Goal: Transaction & Acquisition: Purchase product/service

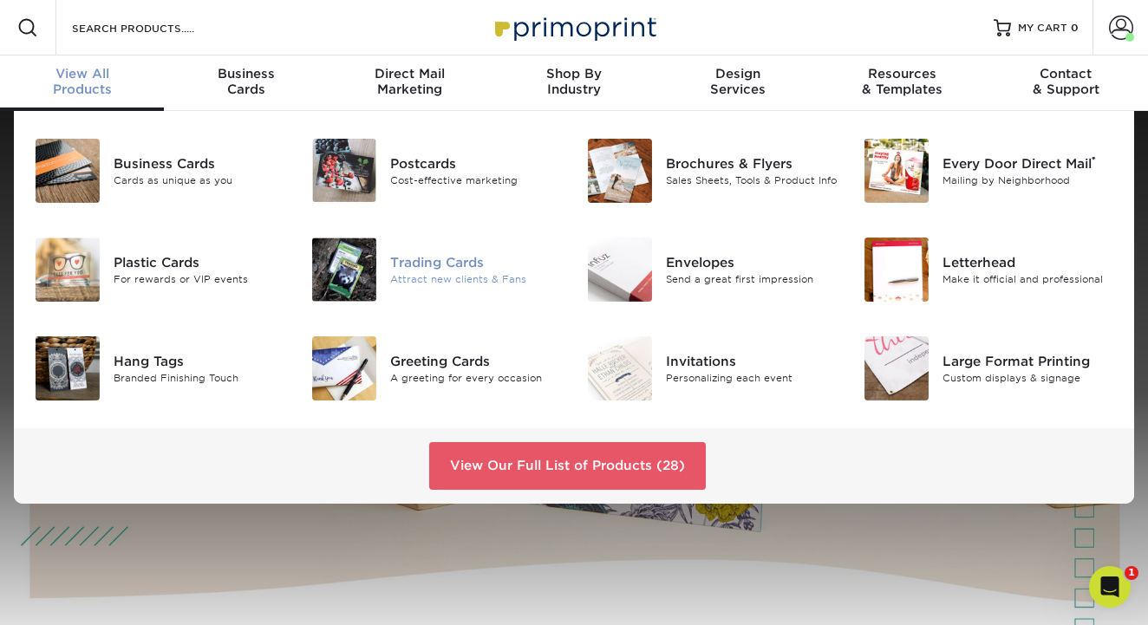
click at [419, 272] on div "Trading Cards" at bounding box center [475, 262] width 171 height 19
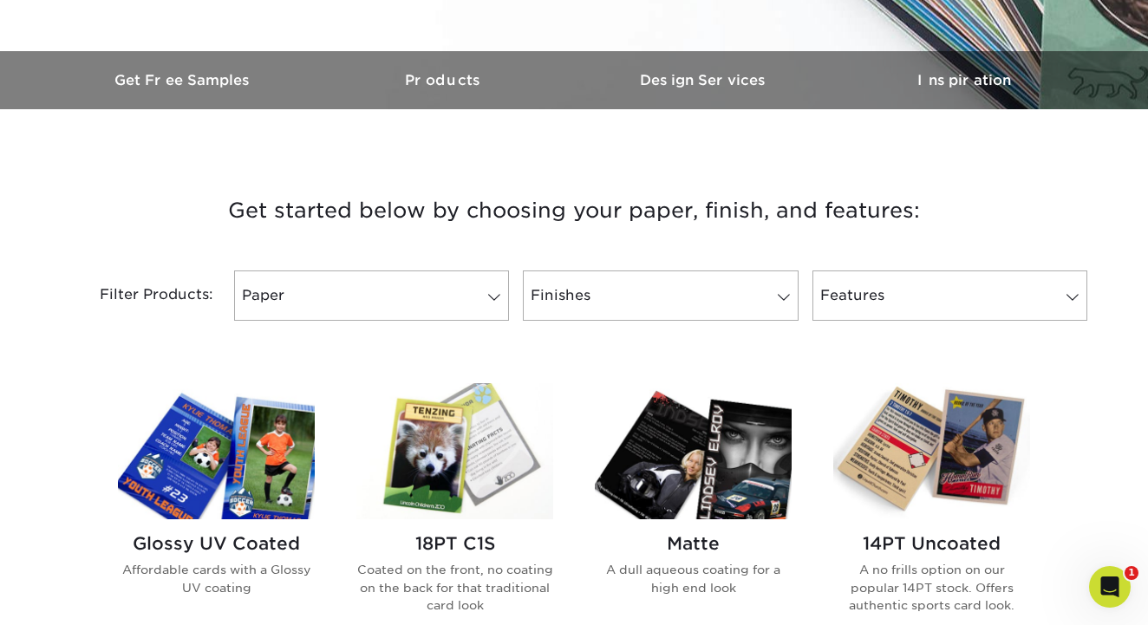
scroll to position [496, 0]
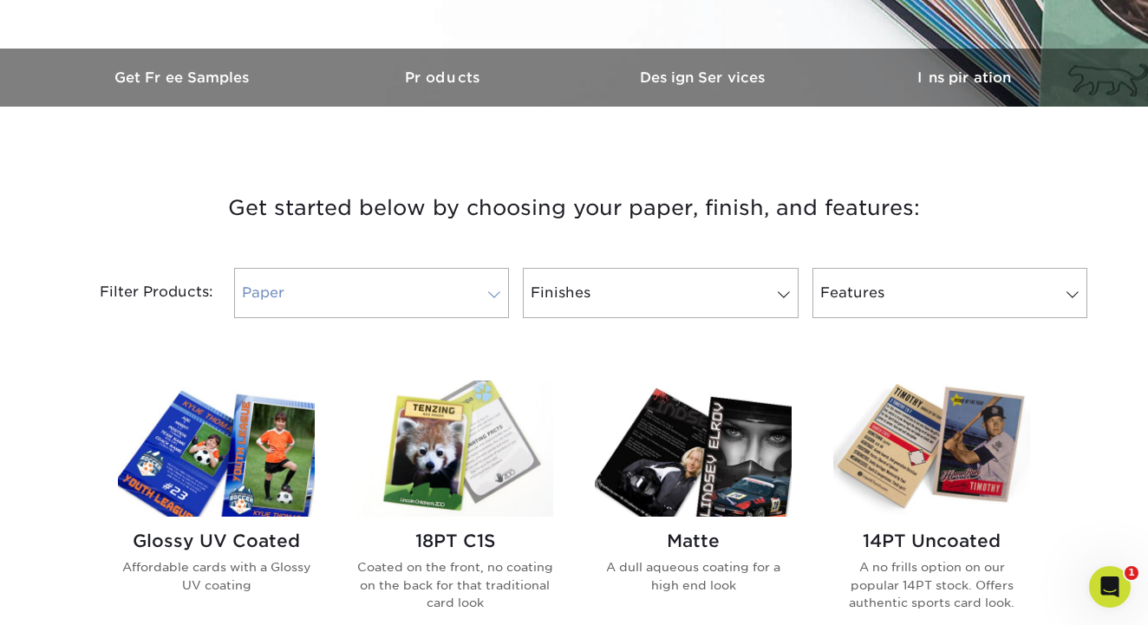
click at [492, 296] on span at bounding box center [494, 295] width 24 height 14
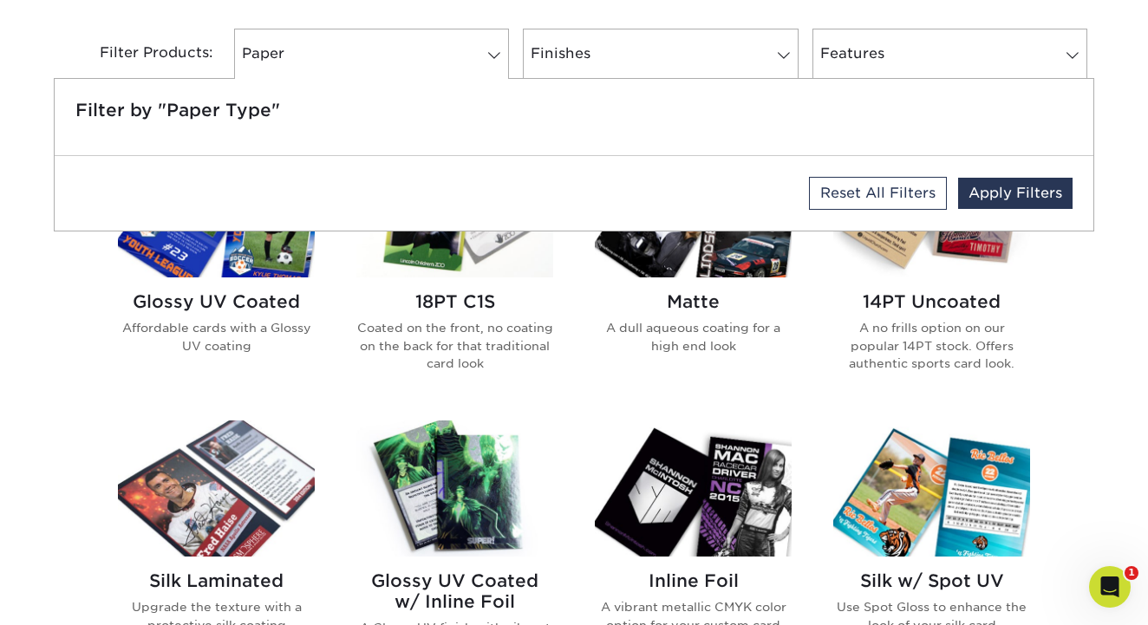
scroll to position [740, 0]
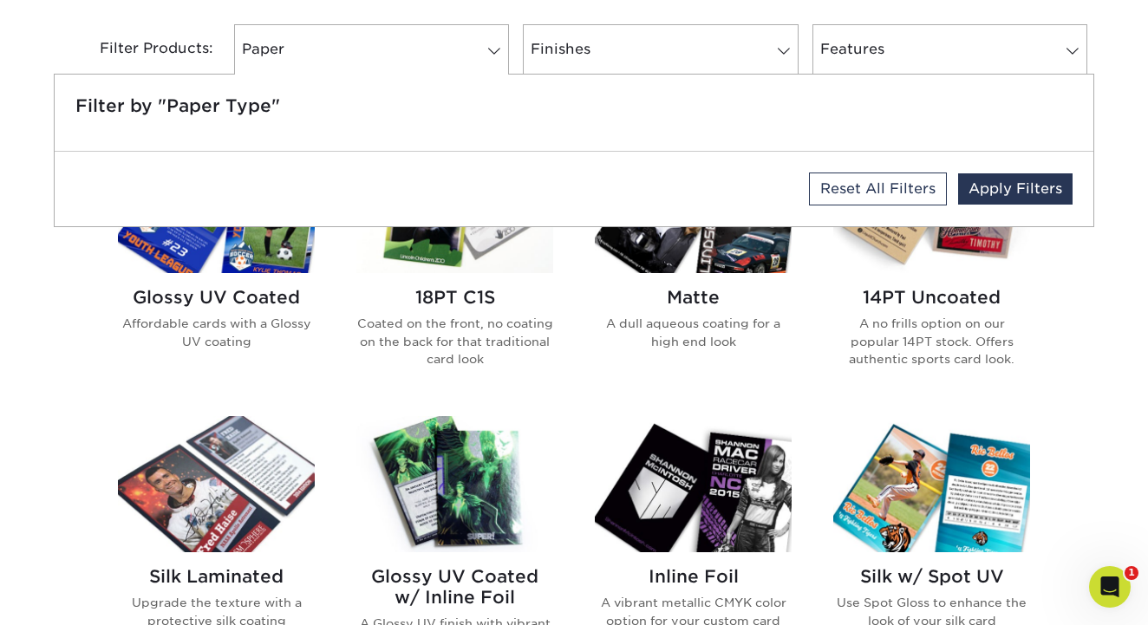
click at [565, 403] on div "Glossy UV Coated Affordable cards with a Glossy UV coating 18PT C1S Coated on t…" at bounding box center [574, 557] width 954 height 883
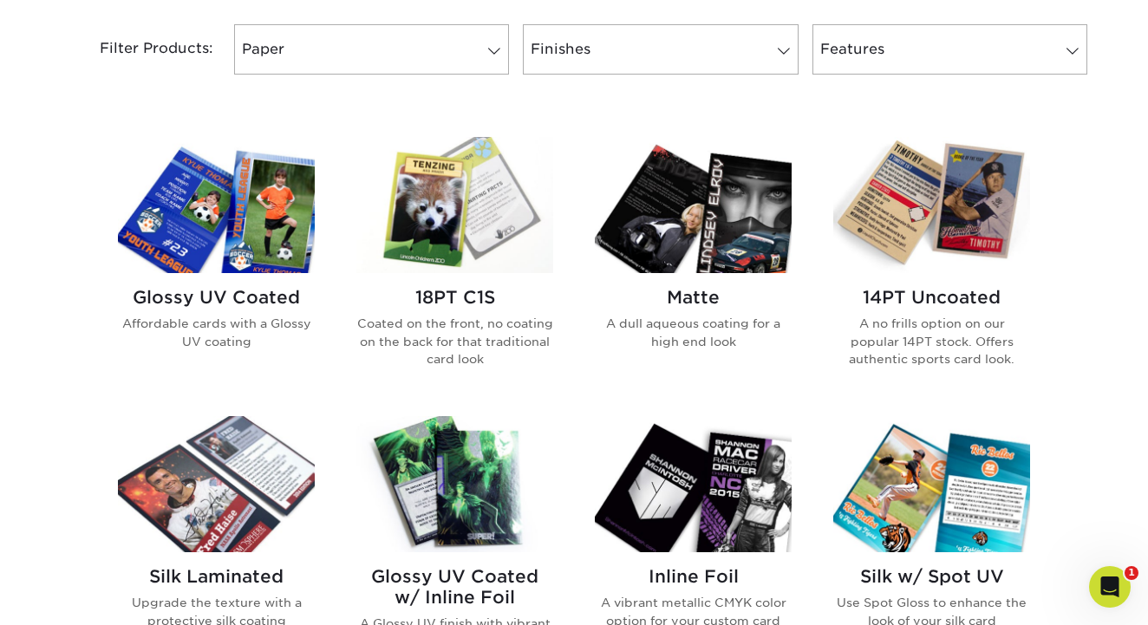
click at [266, 300] on h2 "Glossy UV Coated" at bounding box center [216, 297] width 197 height 21
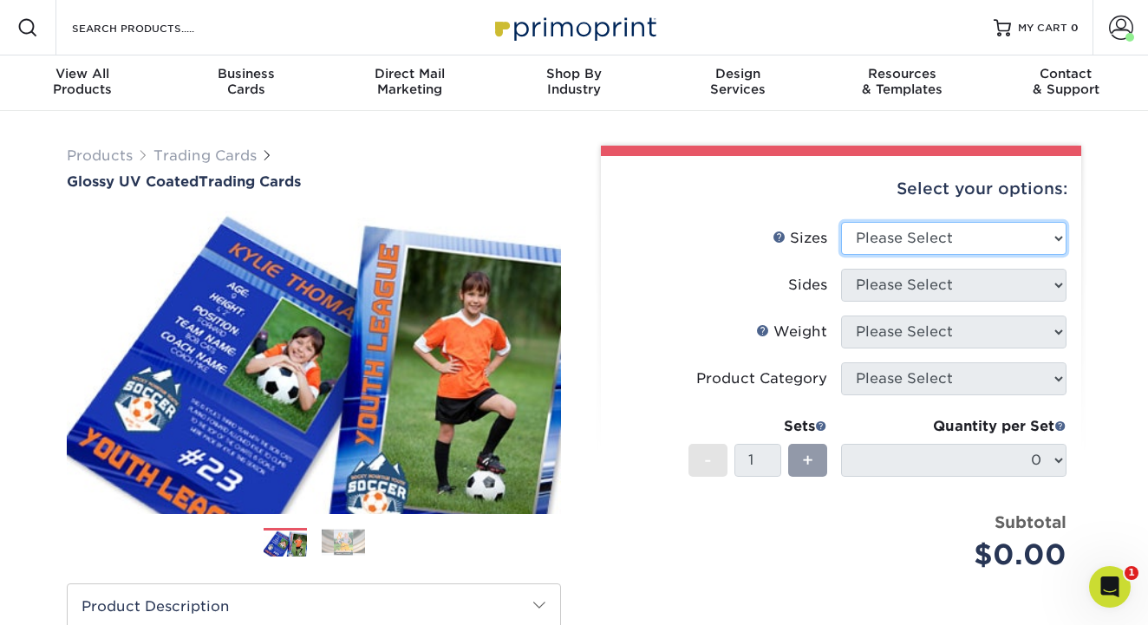
select select "2.50x3.50"
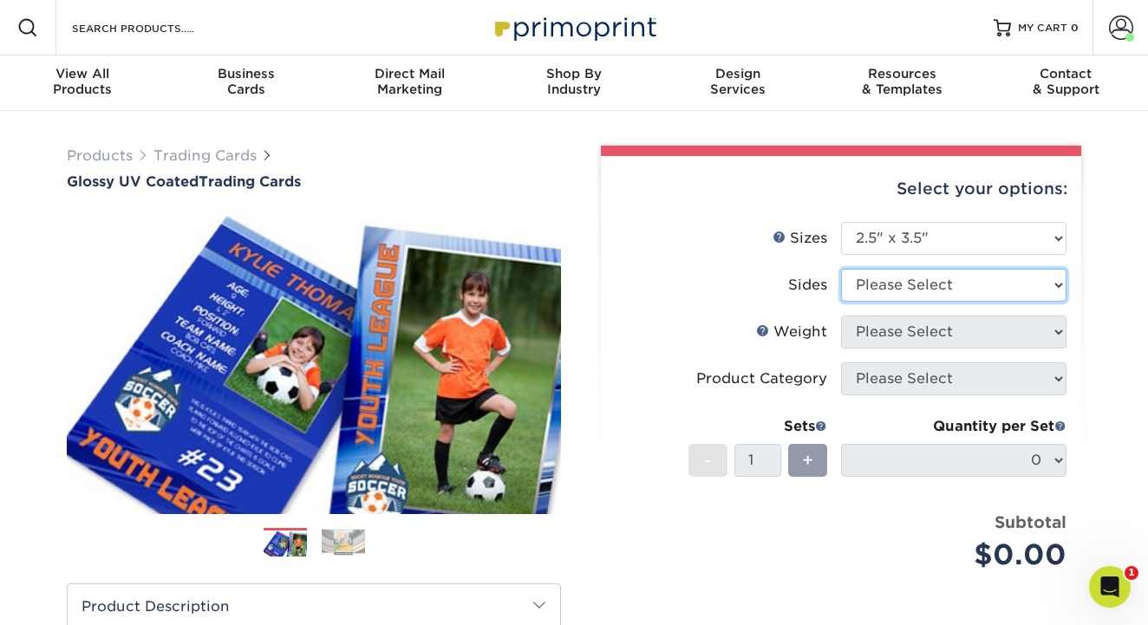
select select "13abbda7-1d64-4f25-8bb2-c179b224825d"
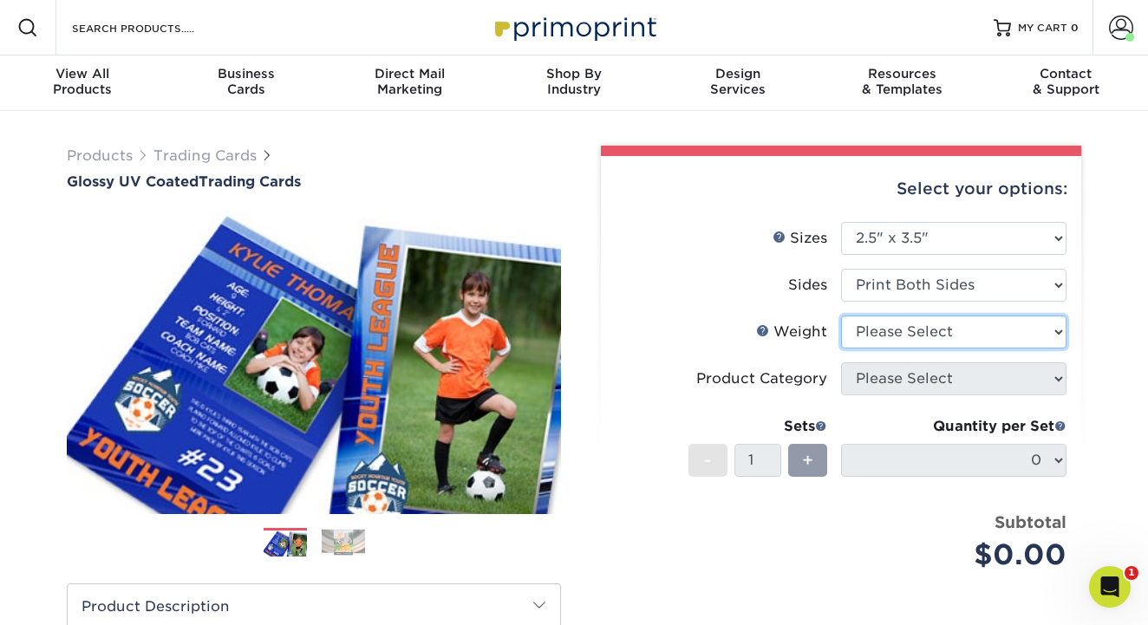
select select "16PT"
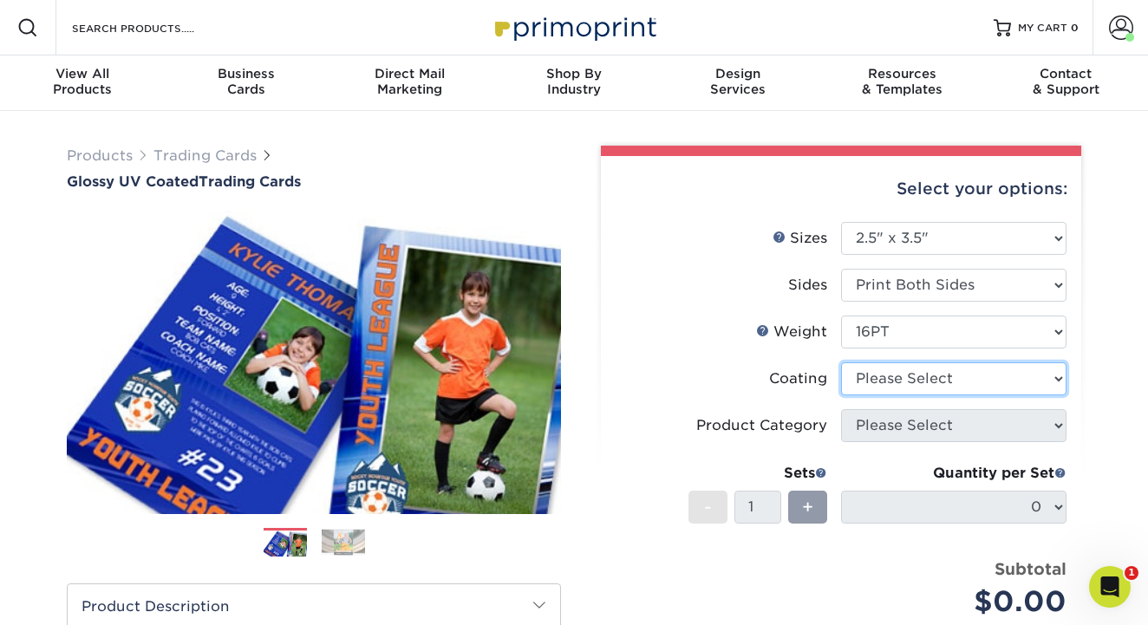
select select "ae367451-b2b8-45df-a344-0f05b6a12993"
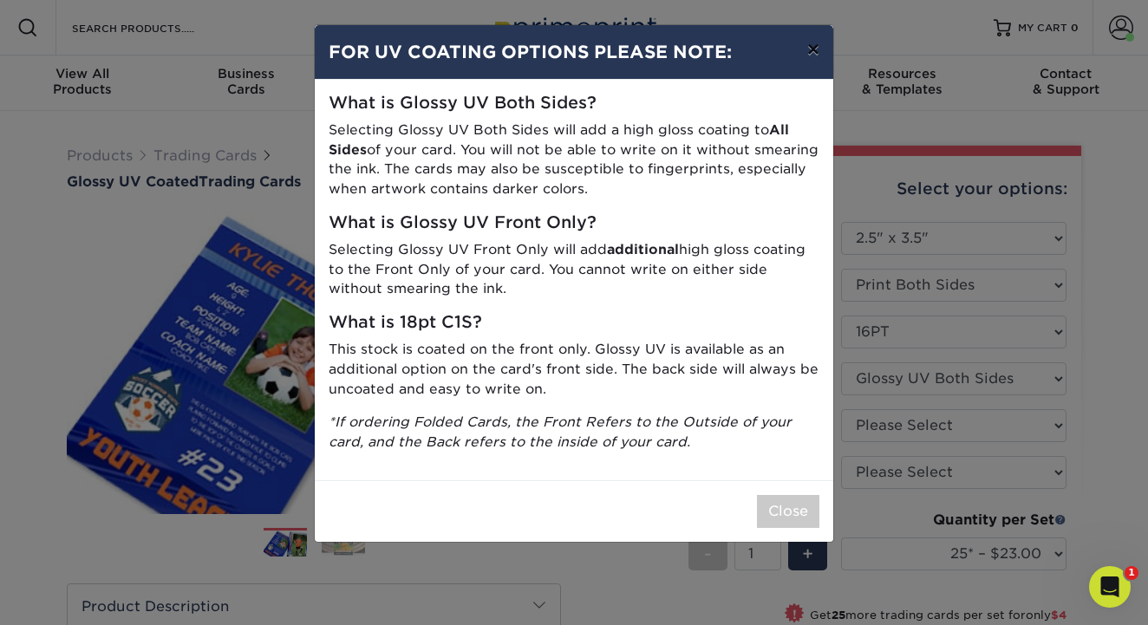
click at [814, 56] on button "×" at bounding box center [814, 49] width 40 height 49
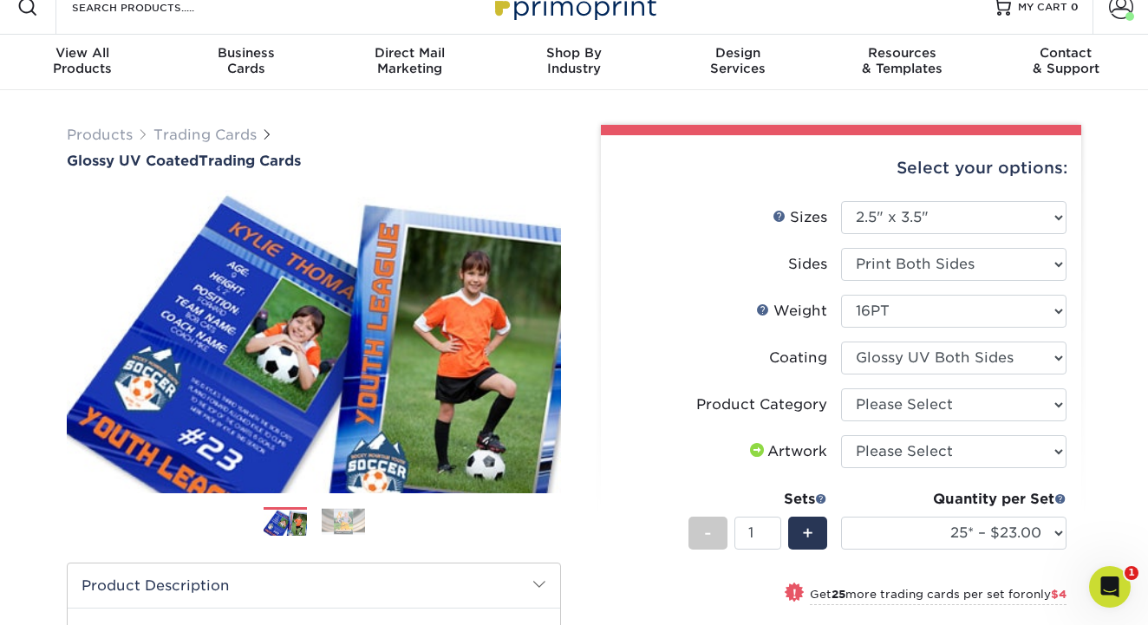
scroll to position [25, 0]
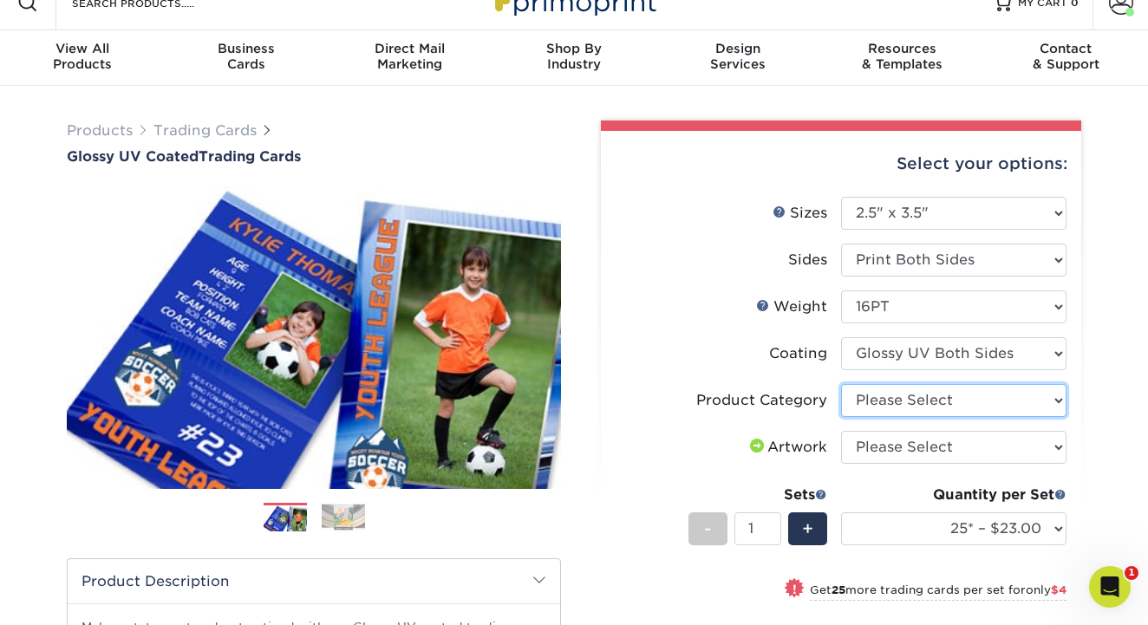
select select "c2f9bce9-36c2-409d-b101-c29d9d031e18"
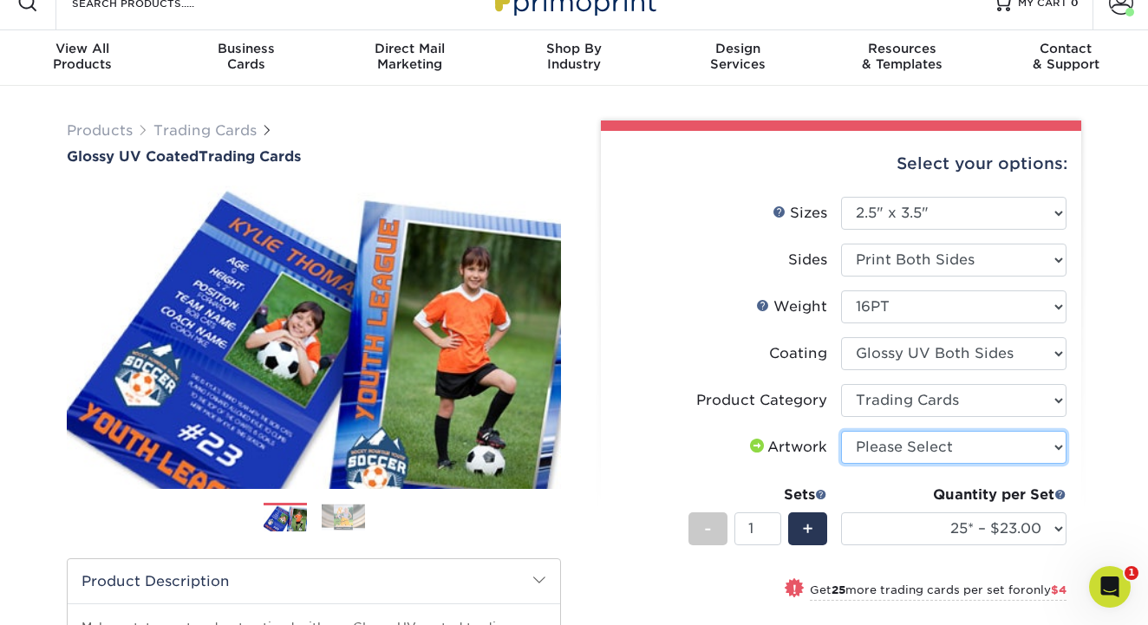
select select "upload"
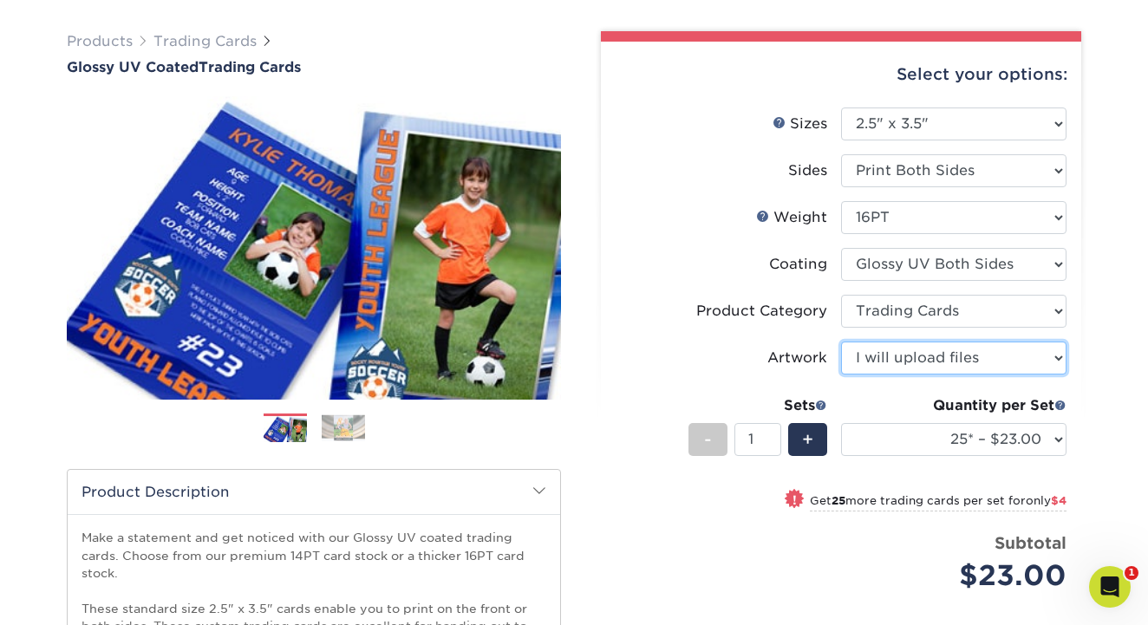
scroll to position [118, 0]
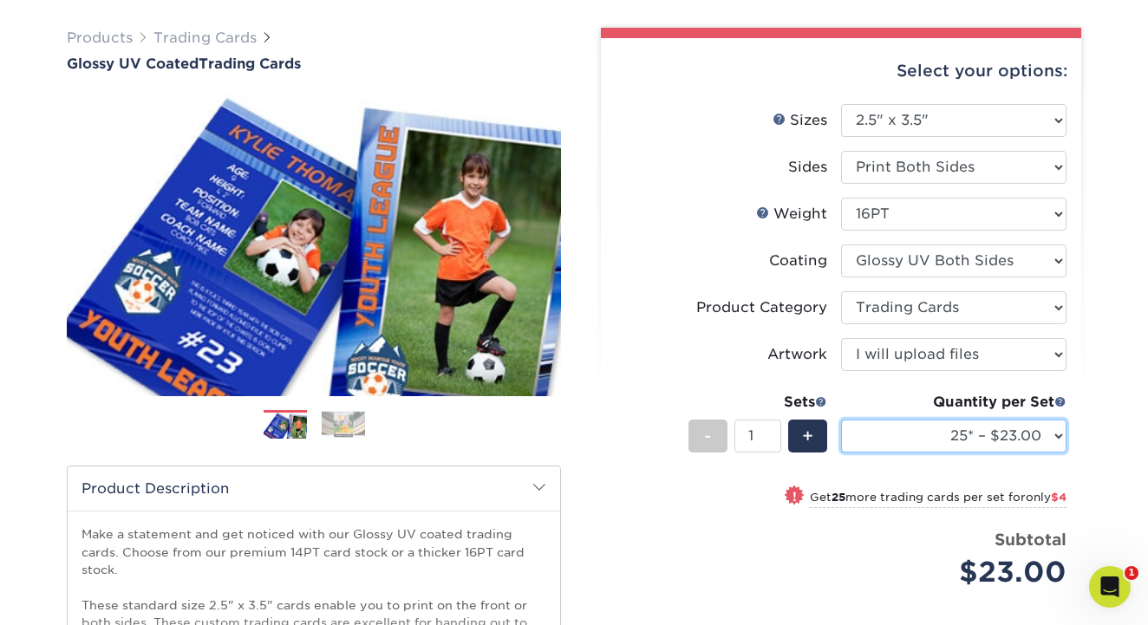
select select "500 – $58.00"
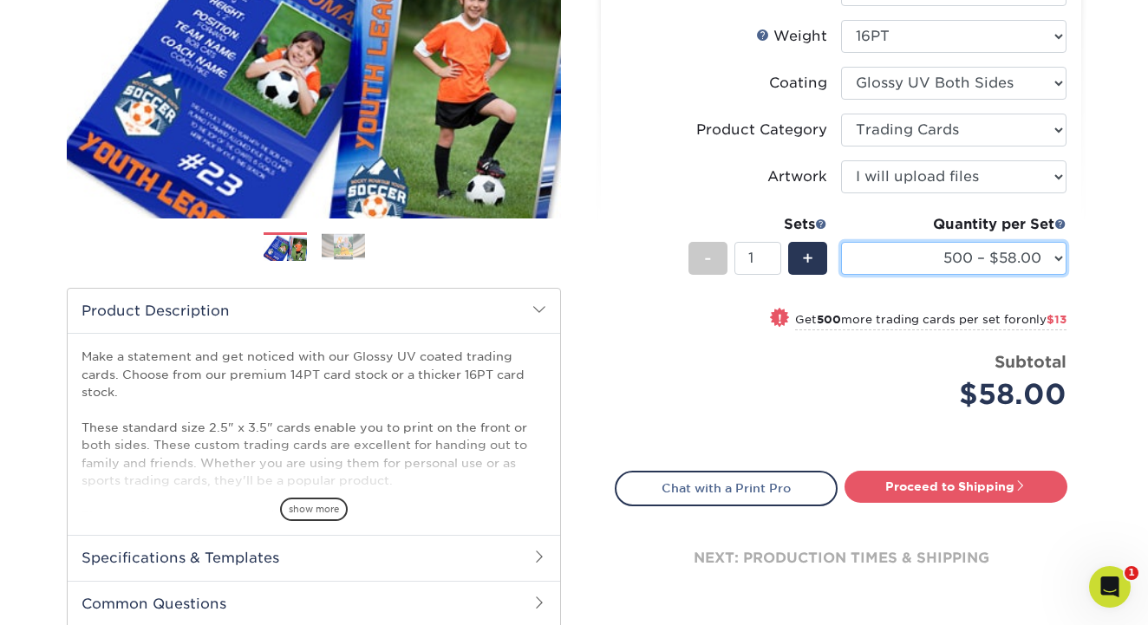
scroll to position [308, 0]
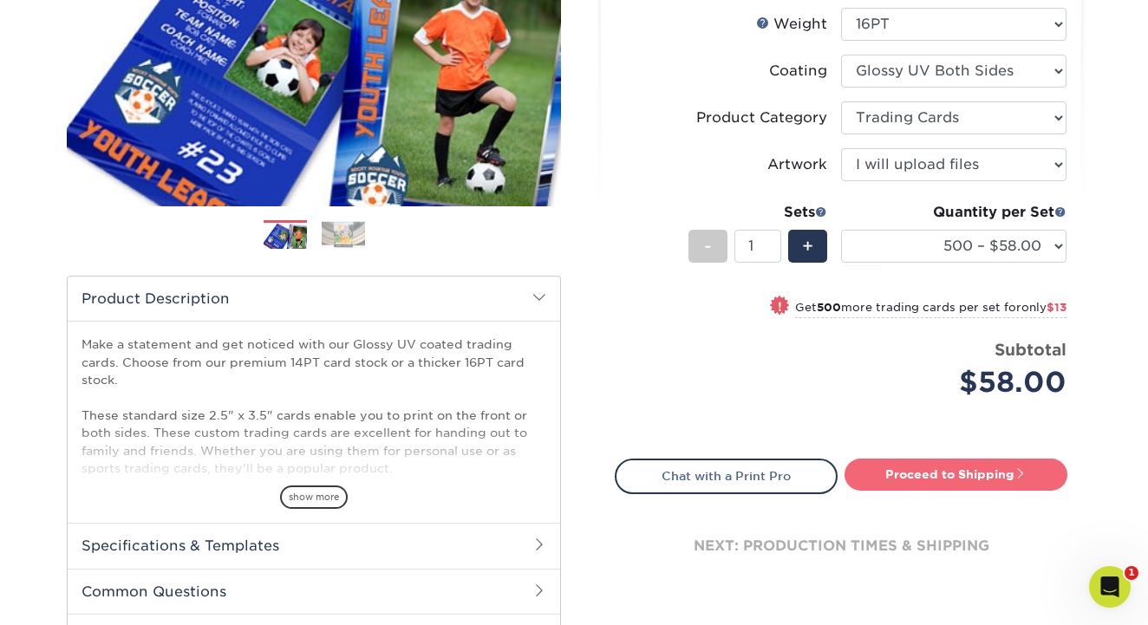
click at [990, 474] on link "Proceed to Shipping" at bounding box center [956, 474] width 223 height 31
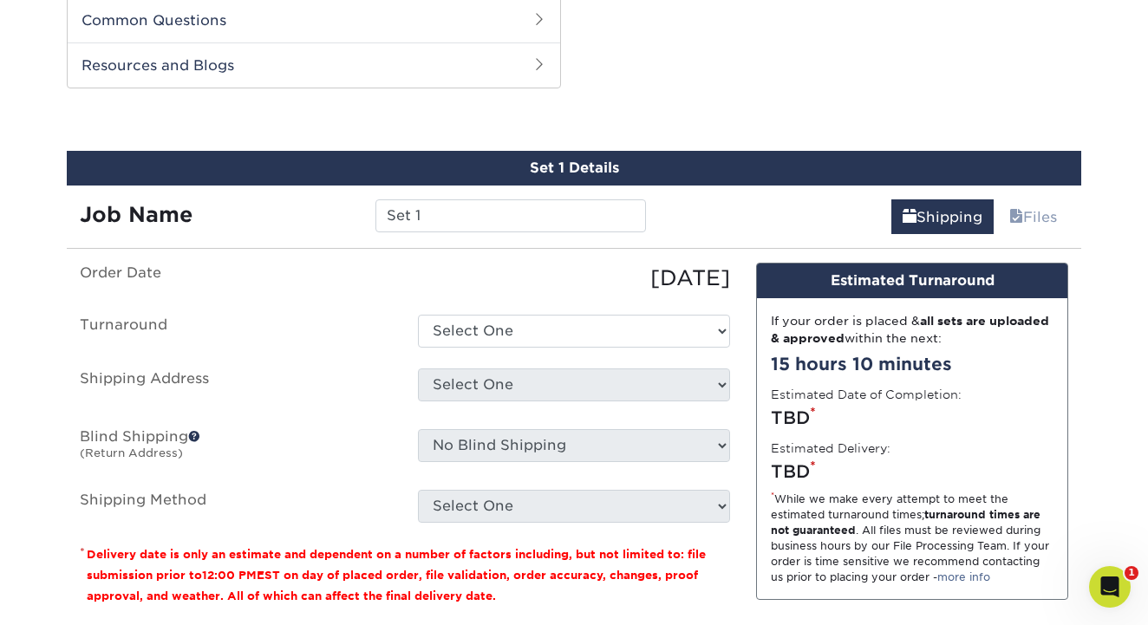
scroll to position [882, 0]
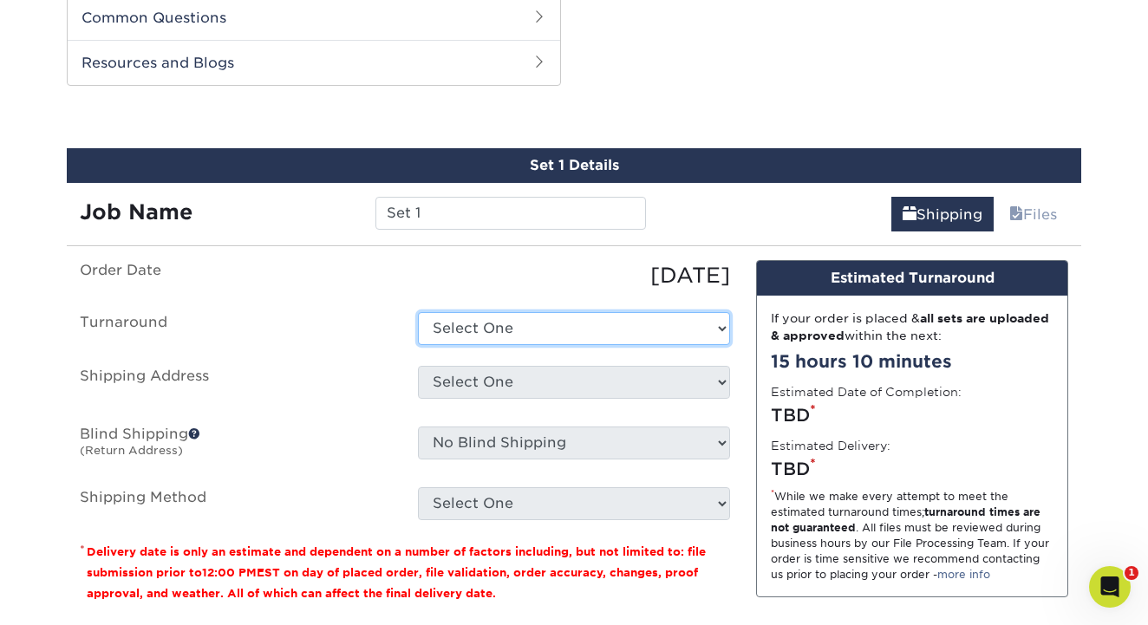
select select "011ce049-c86c-4d74-aa65-d0af92689019"
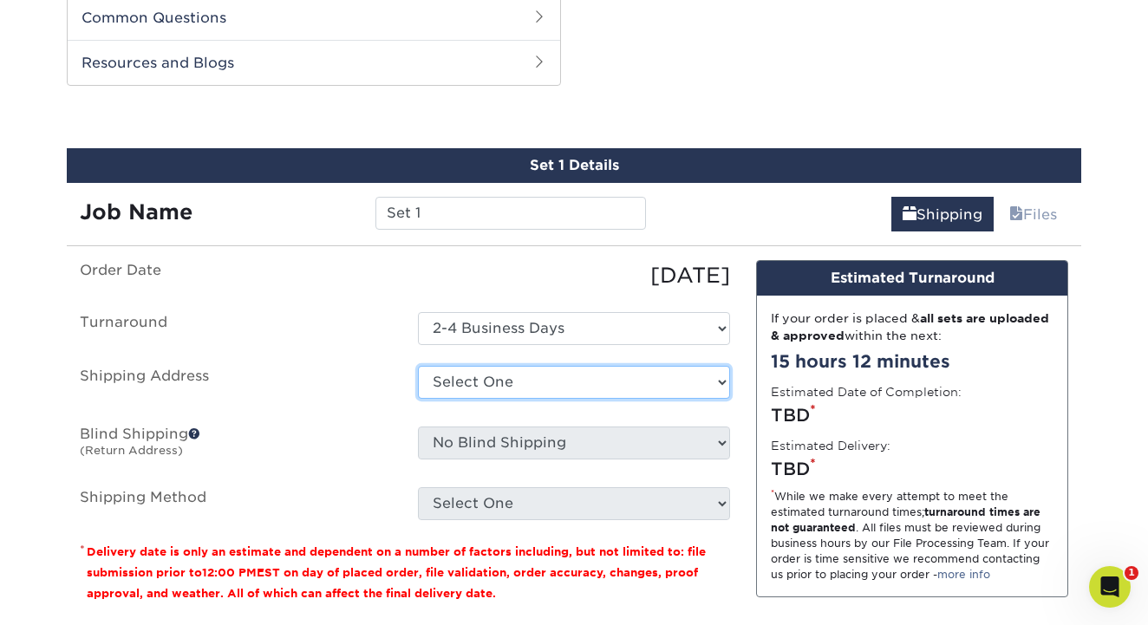
select select "275149"
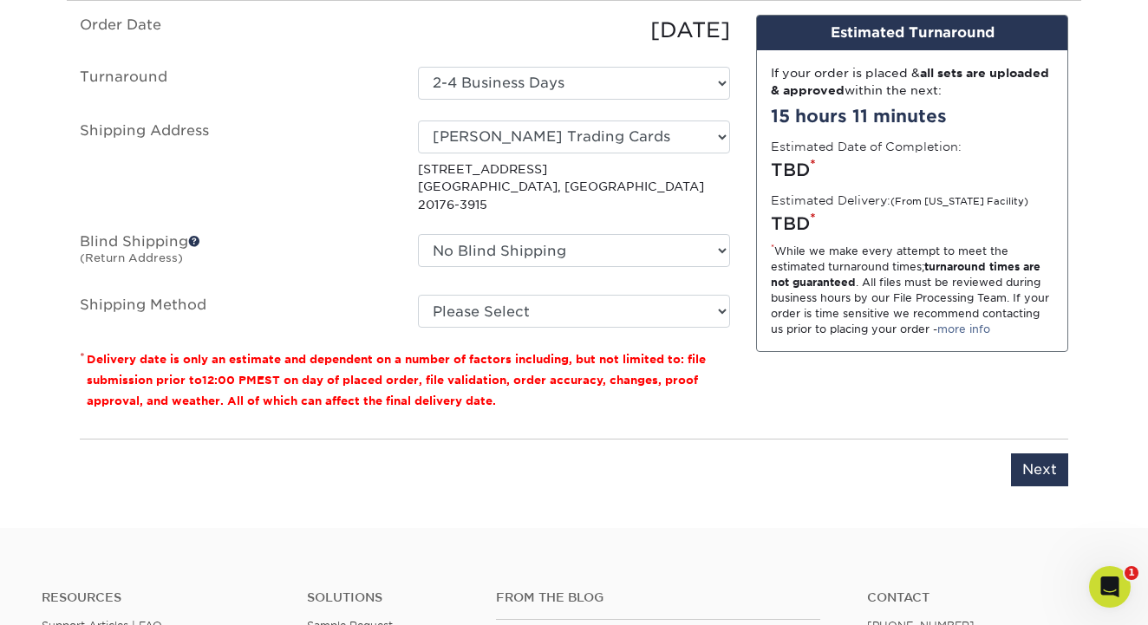
scroll to position [1116, 0]
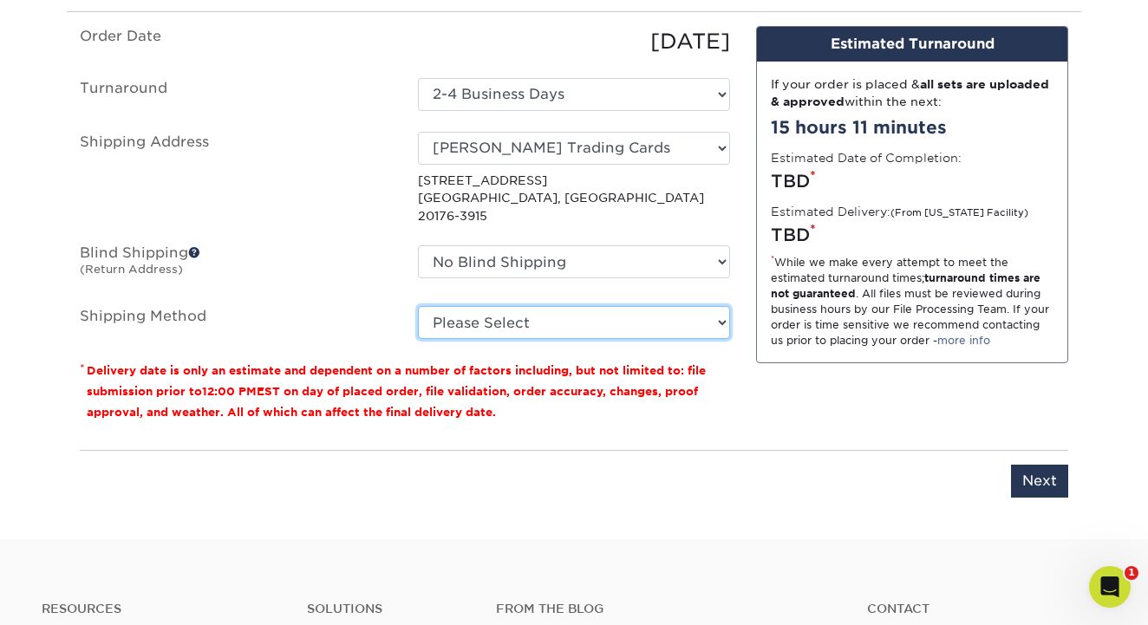
select select "03"
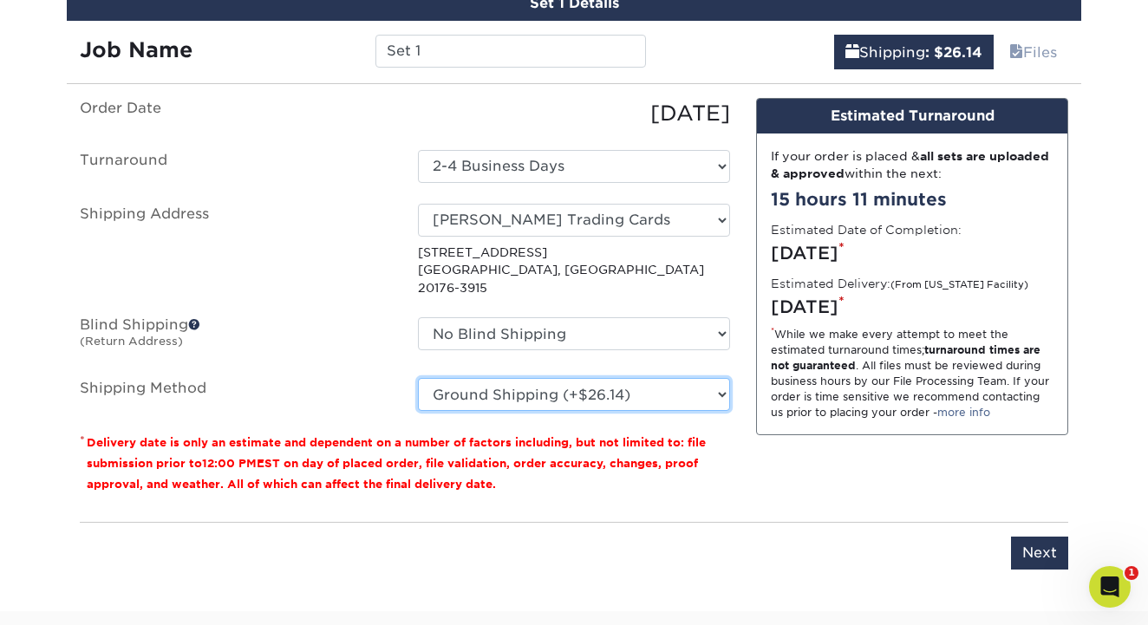
scroll to position [1047, 0]
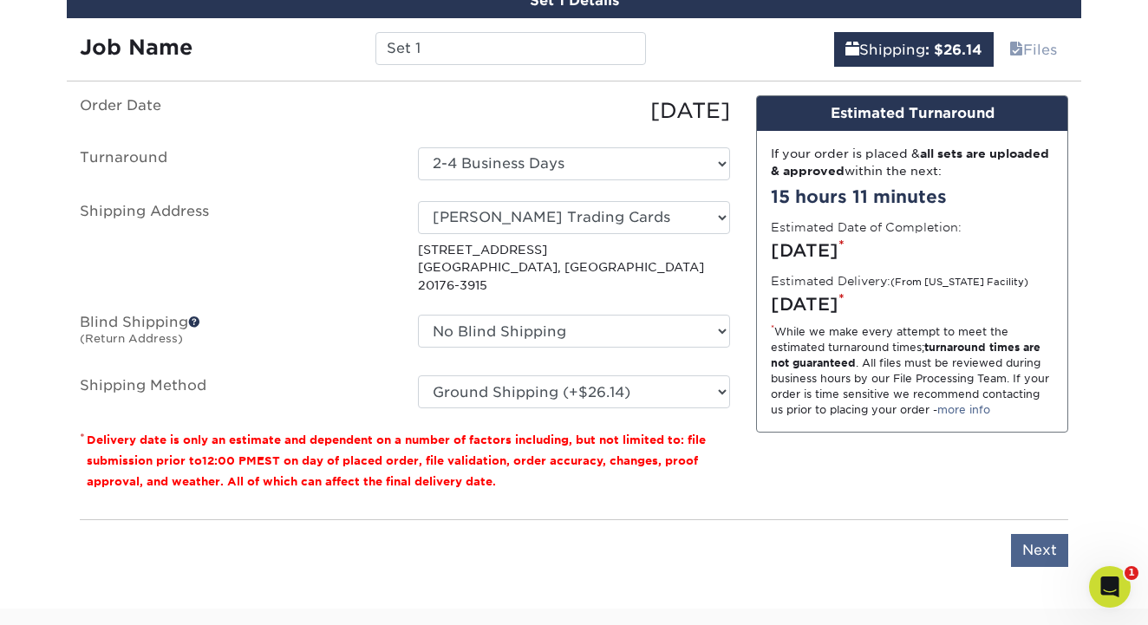
click at [1047, 534] on input "Next" at bounding box center [1039, 550] width 57 height 33
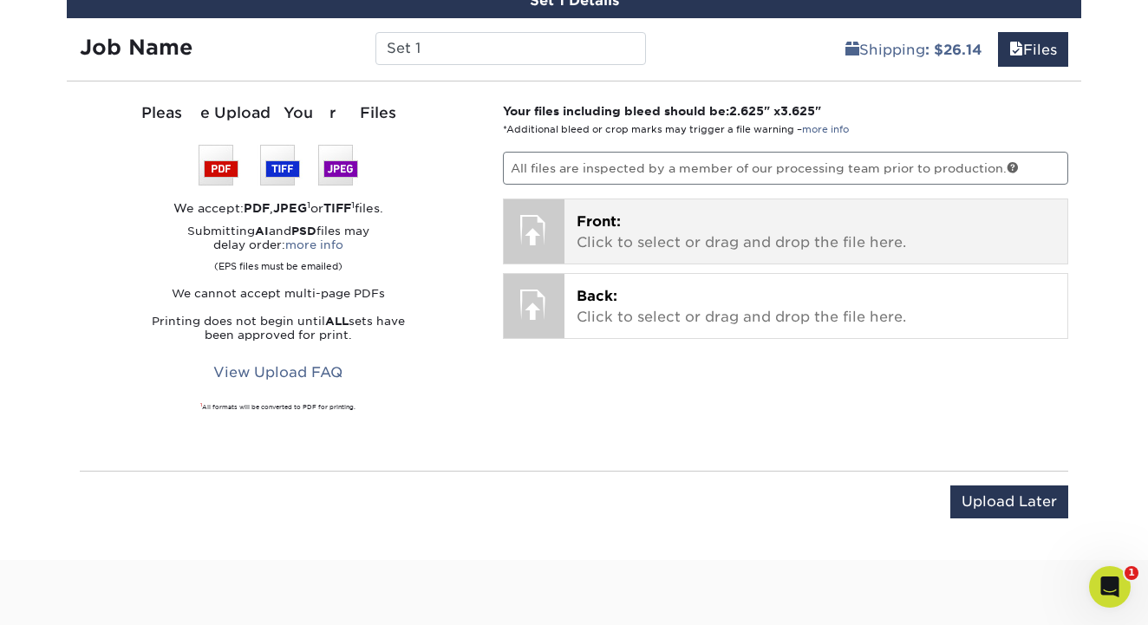
click at [546, 232] on div at bounding box center [534, 229] width 61 height 61
click at [534, 232] on div at bounding box center [534, 229] width 61 height 61
click at [619, 221] on span "Front:" at bounding box center [599, 221] width 44 height 16
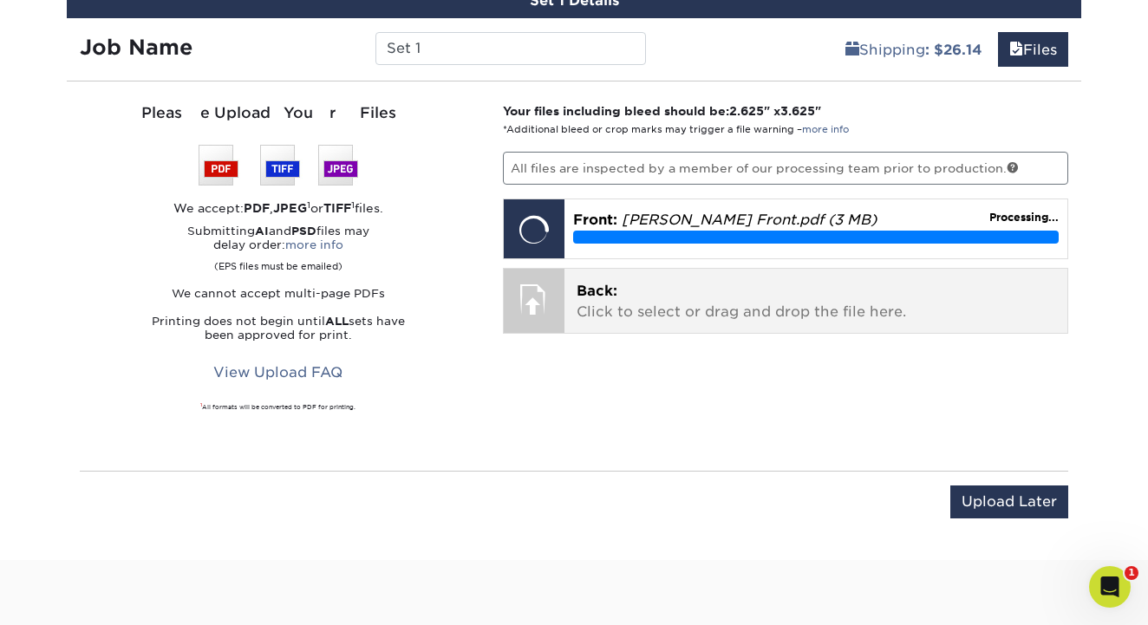
click at [599, 288] on span "Back:" at bounding box center [597, 291] width 41 height 16
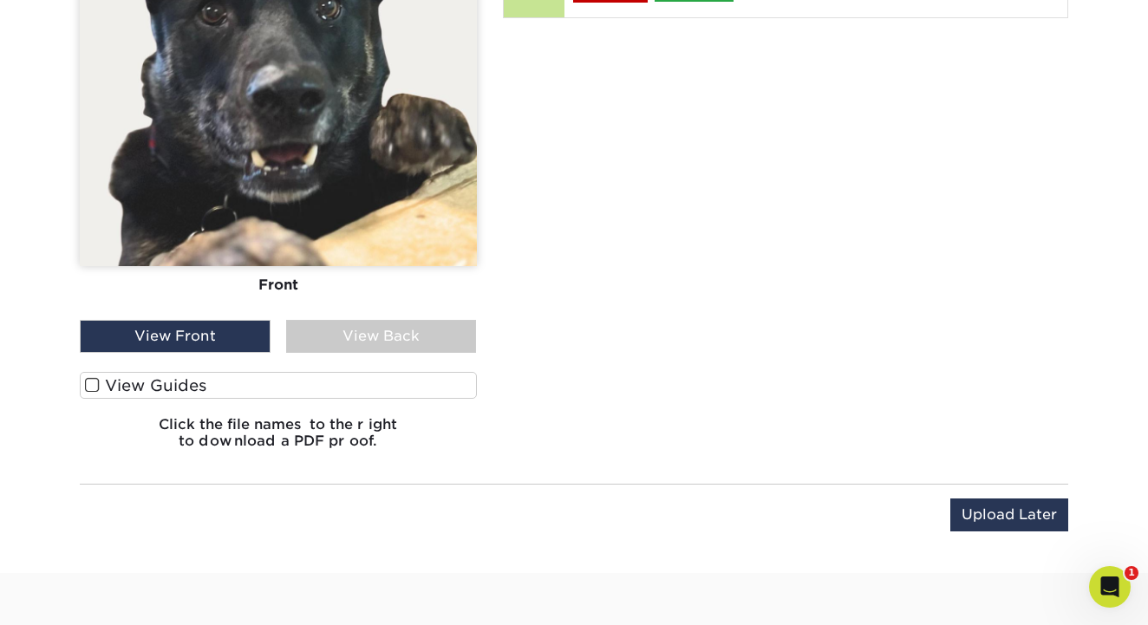
scroll to position [1417, 0]
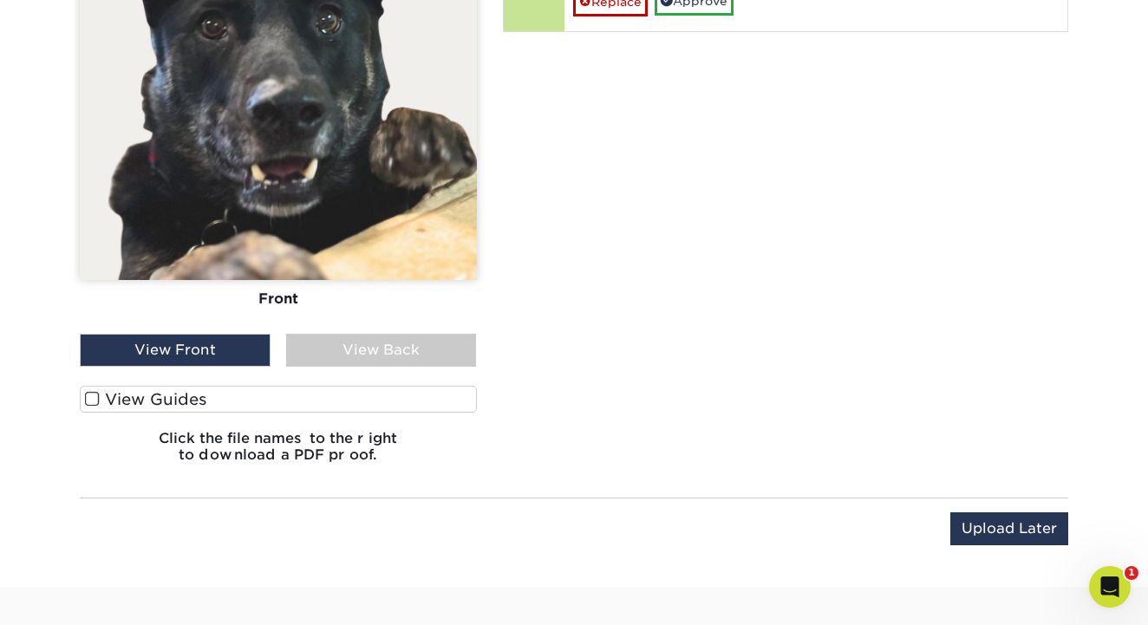
click at [378, 351] on div "View Back" at bounding box center [381, 350] width 191 height 33
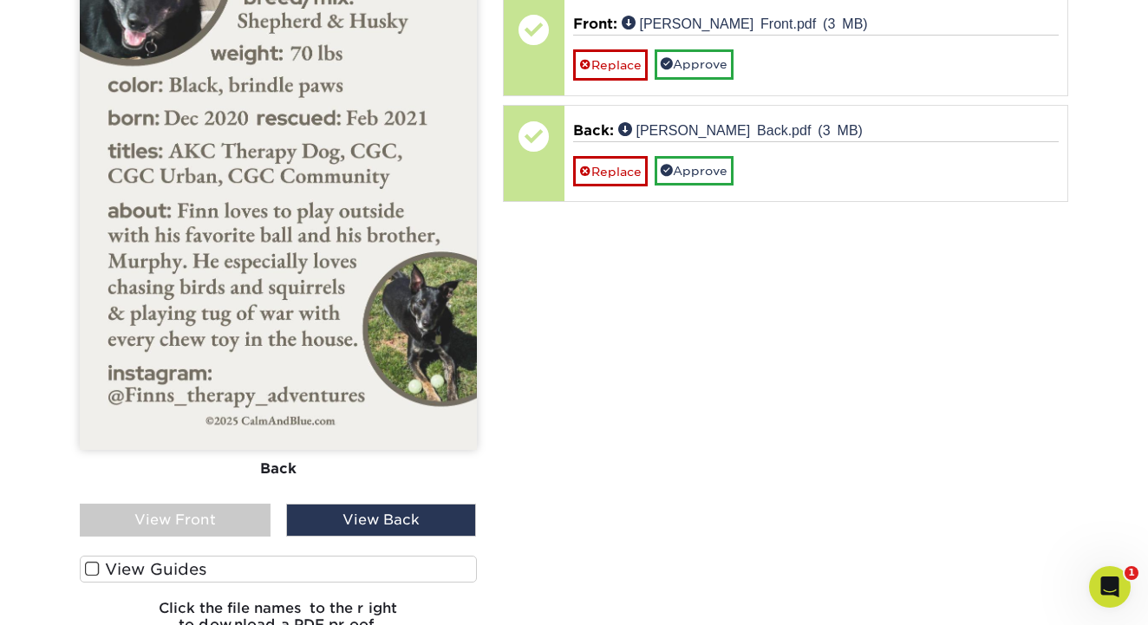
scroll to position [1264, 0]
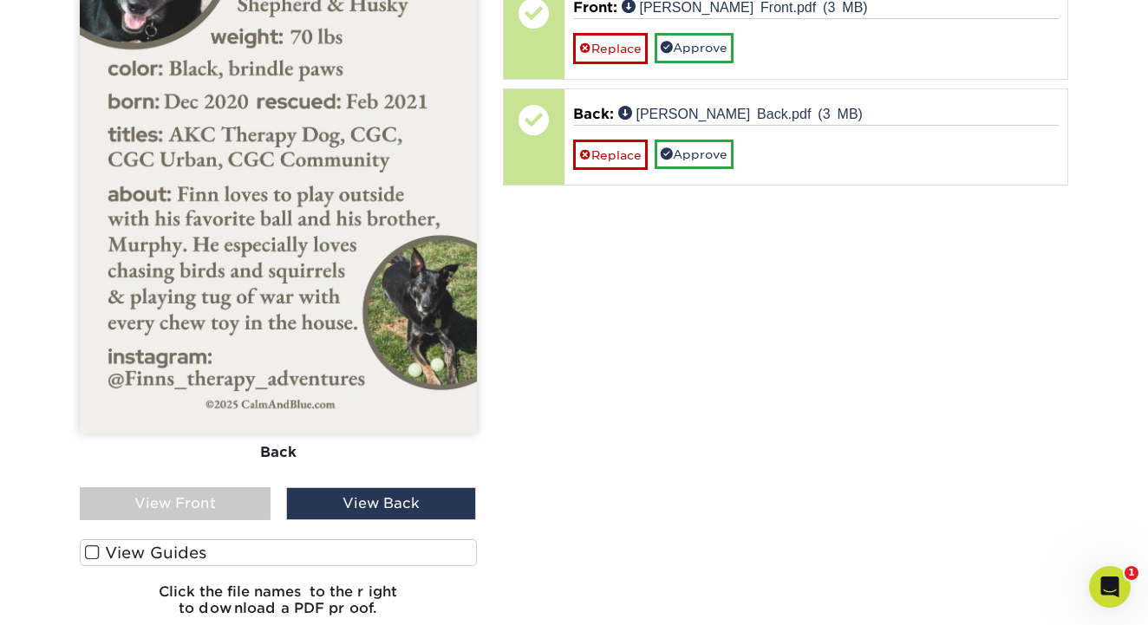
click at [230, 506] on div "View Front" at bounding box center [175, 503] width 191 height 33
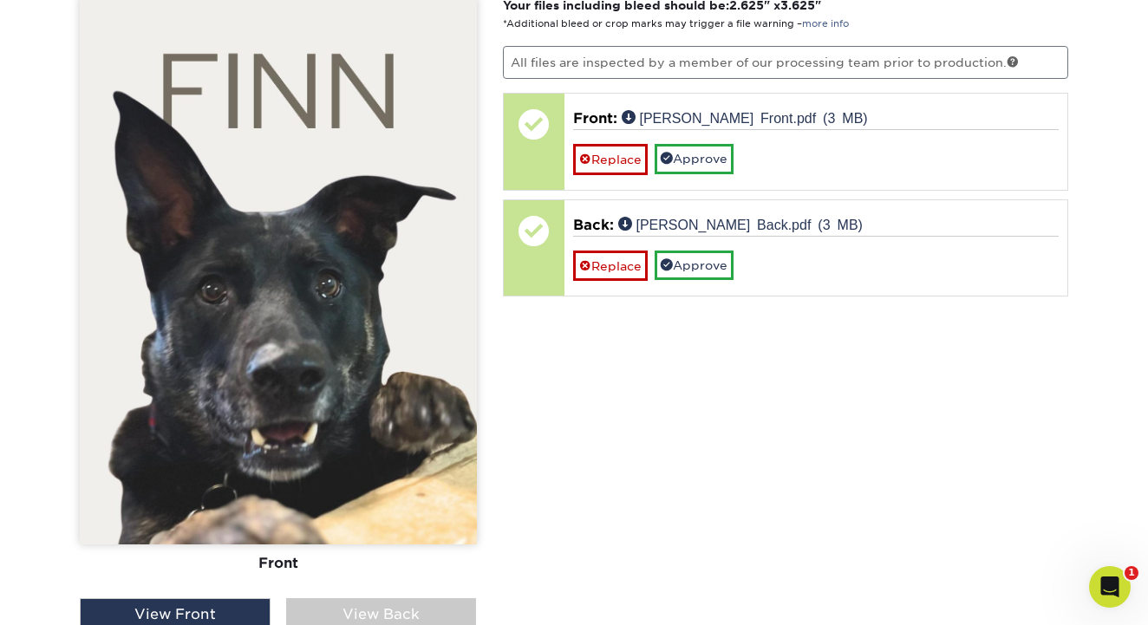
scroll to position [1176, 0]
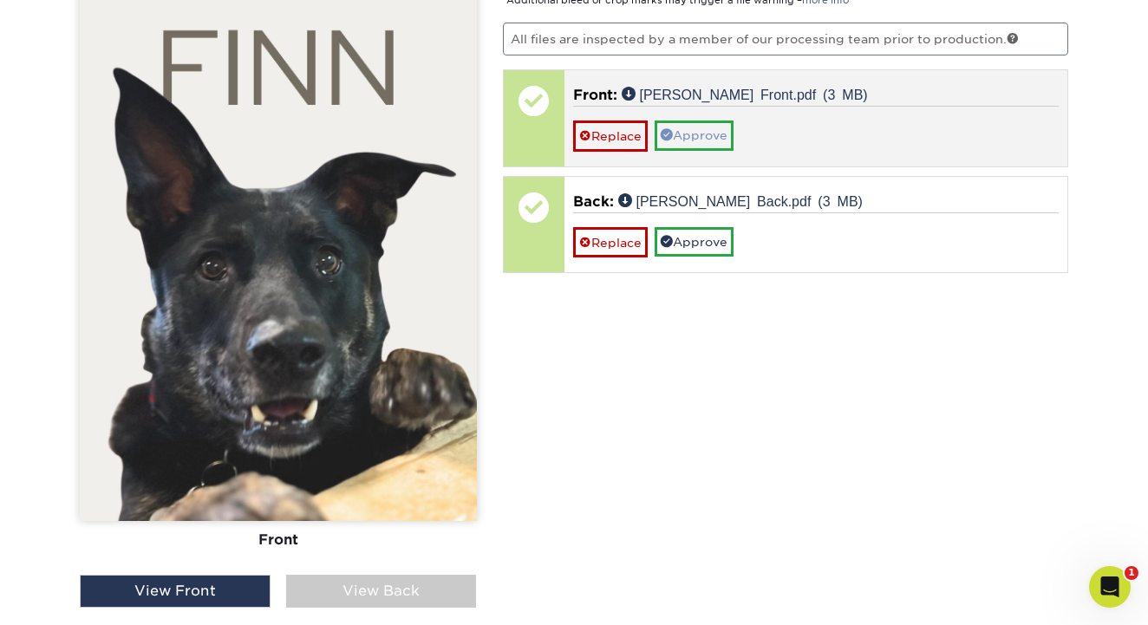
click at [686, 137] on link "Approve" at bounding box center [694, 135] width 79 height 29
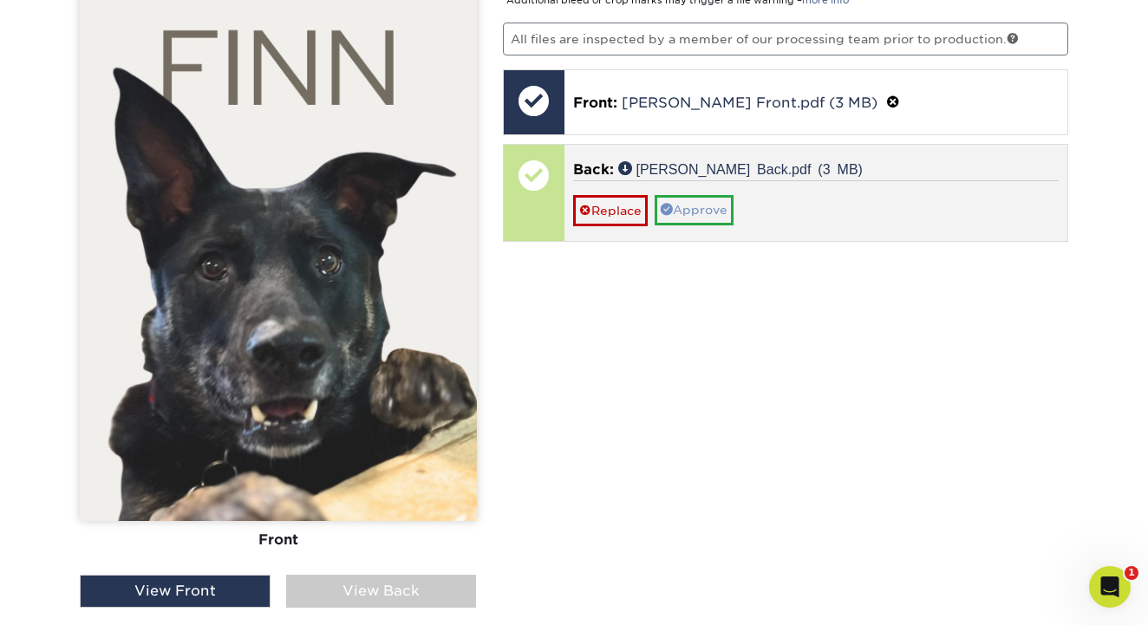
click at [698, 213] on link "Approve" at bounding box center [694, 209] width 79 height 29
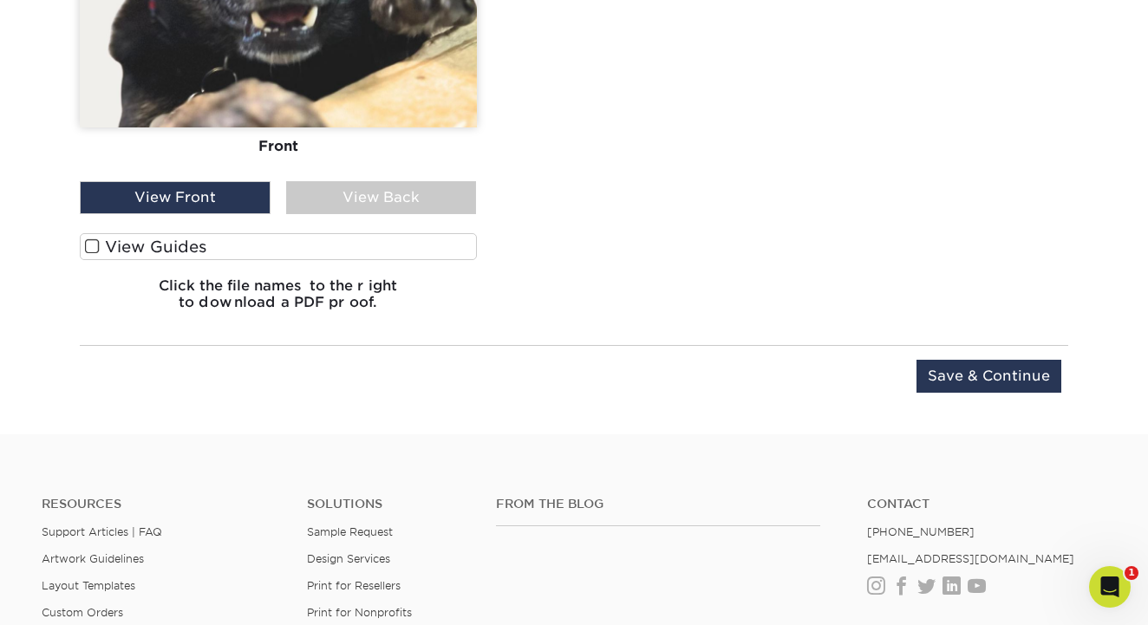
scroll to position [1572, 0]
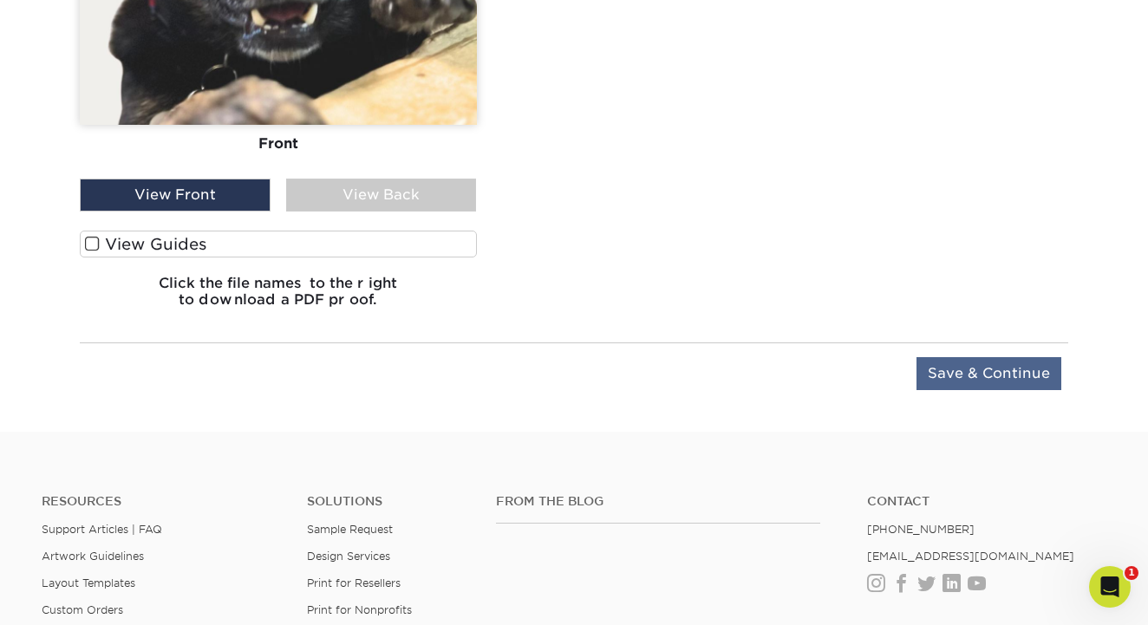
click at [963, 376] on input "Save & Continue" at bounding box center [989, 373] width 145 height 33
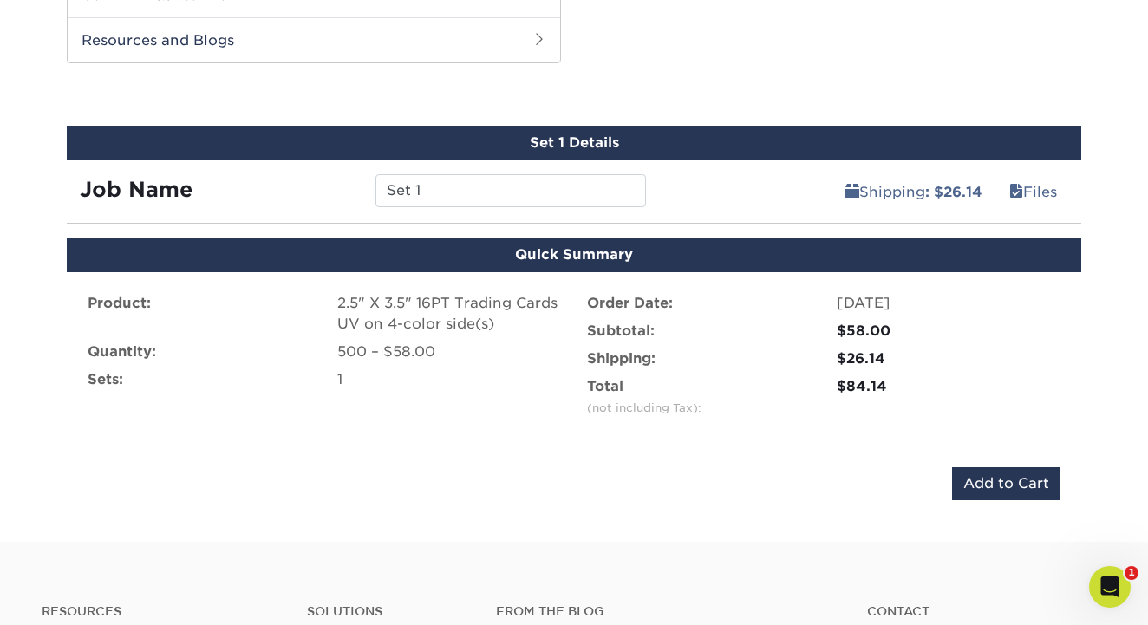
scroll to position [903, 0]
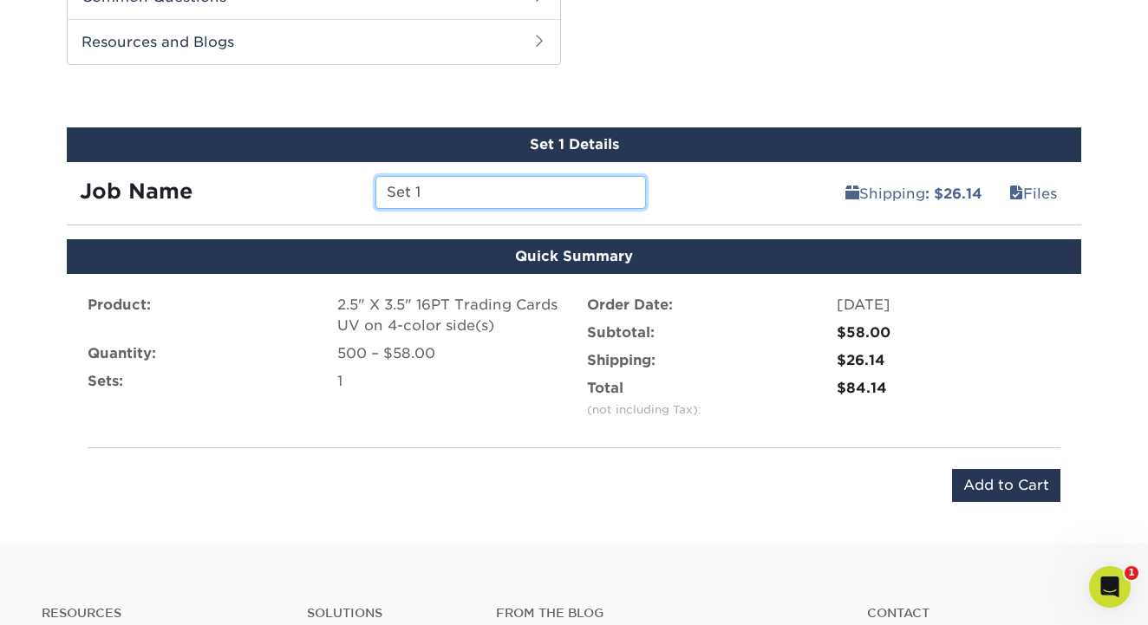
click at [447, 188] on input "Set 1" at bounding box center [511, 192] width 270 height 33
type input "S"
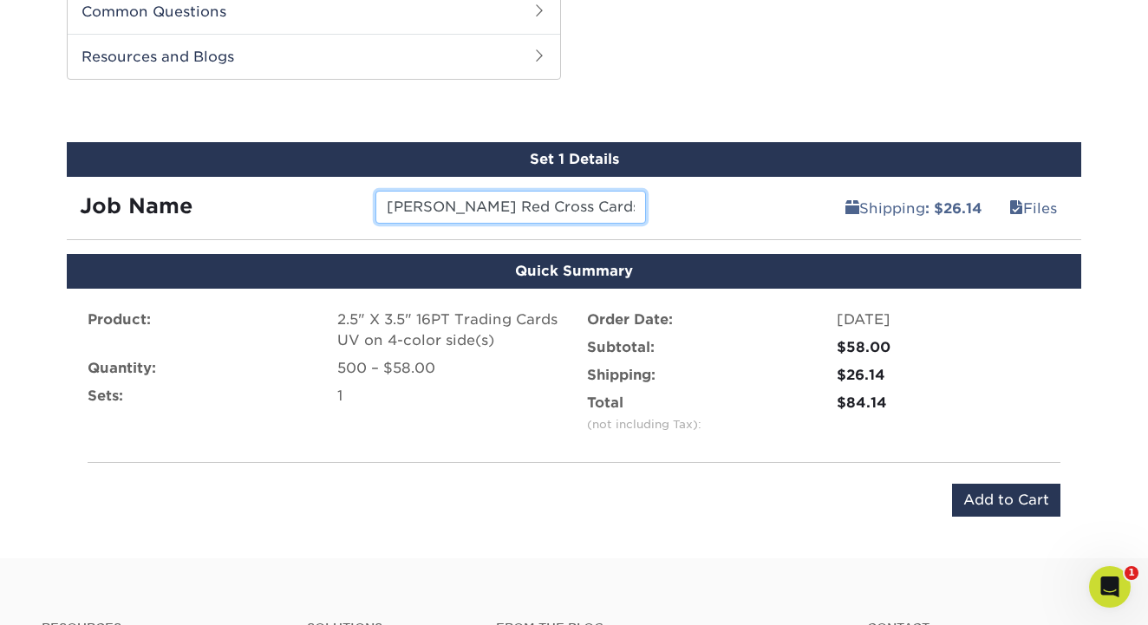
scroll to position [873, 0]
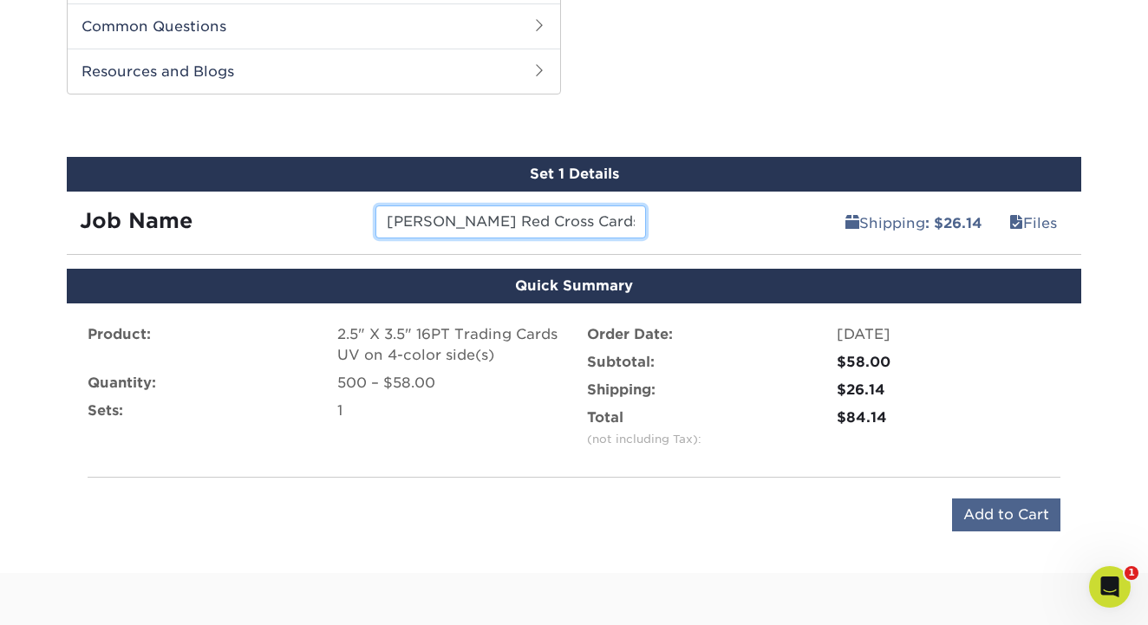
type input "[PERSON_NAME] Red Cross Cards"
click at [1008, 515] on input "Add to Cart" at bounding box center [1006, 515] width 108 height 33
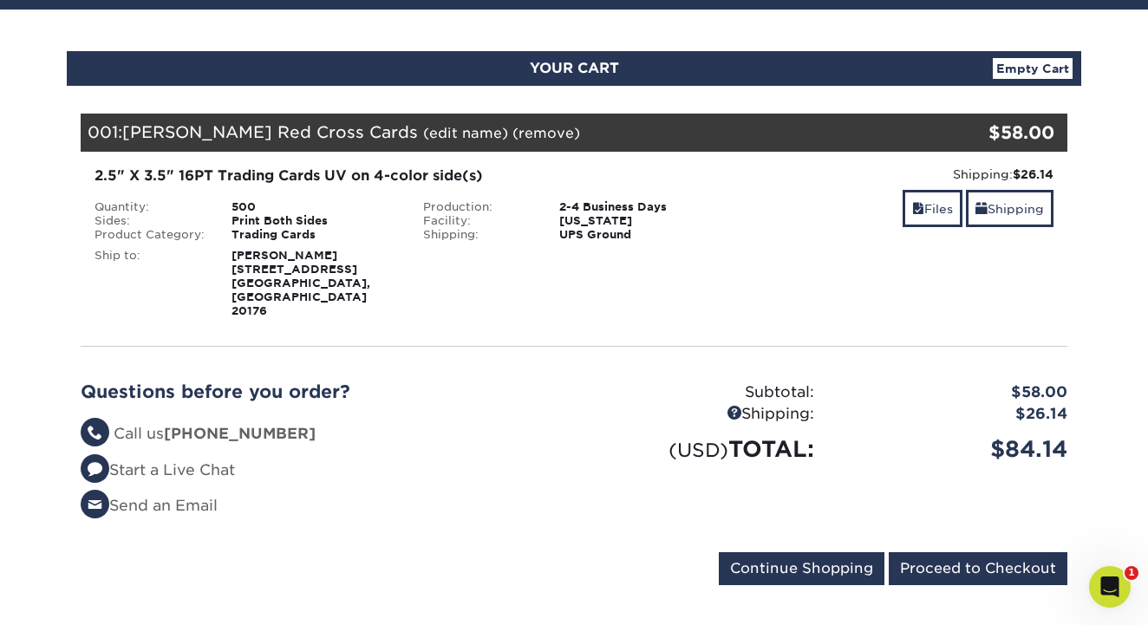
scroll to position [159, 0]
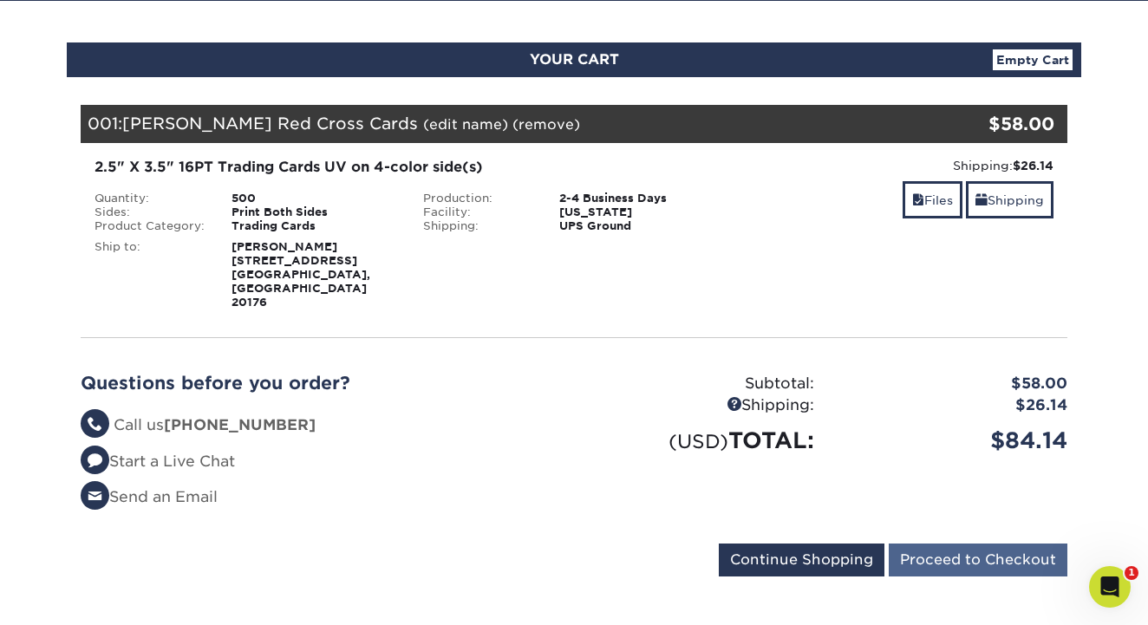
click at [973, 544] on input "Proceed to Checkout" at bounding box center [978, 560] width 179 height 33
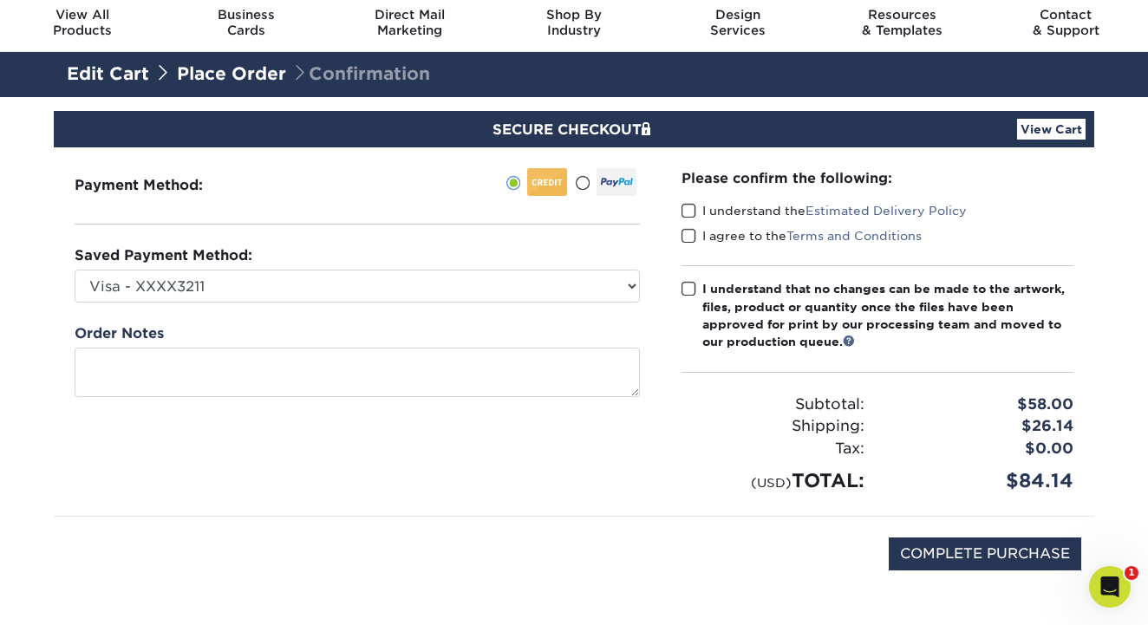
scroll to position [51, 0]
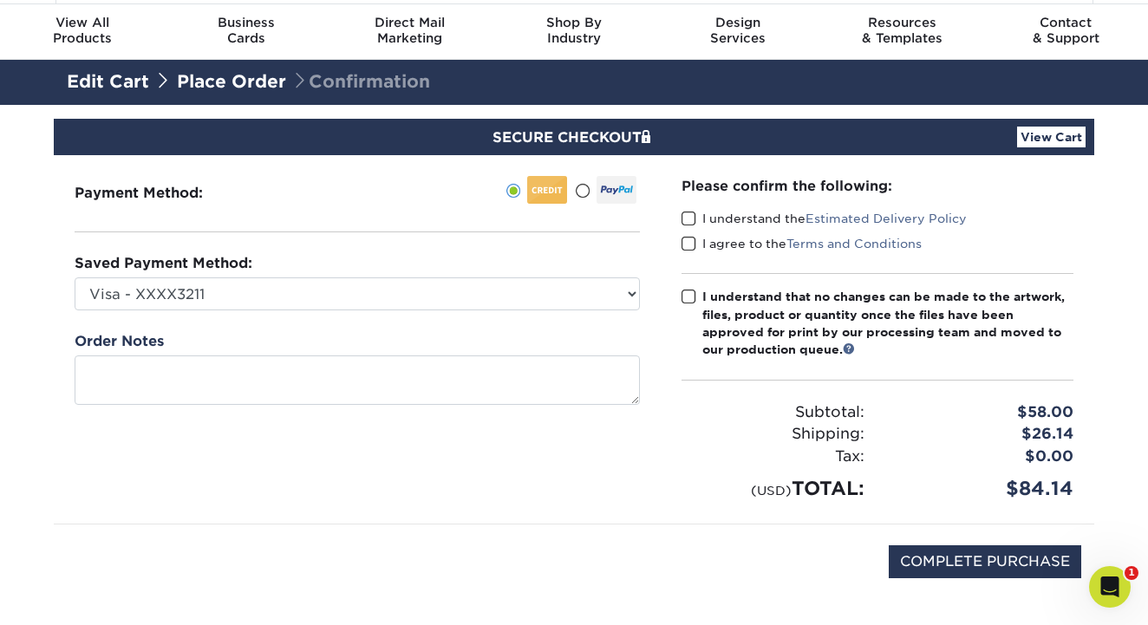
click at [689, 219] on span at bounding box center [689, 219] width 15 height 16
click at [0, 0] on input "I understand the Estimated Delivery Policy" at bounding box center [0, 0] width 0 height 0
click at [690, 241] on span at bounding box center [689, 244] width 15 height 16
click at [0, 0] on input "I agree to the Terms and Conditions" at bounding box center [0, 0] width 0 height 0
click at [689, 293] on span at bounding box center [689, 297] width 15 height 16
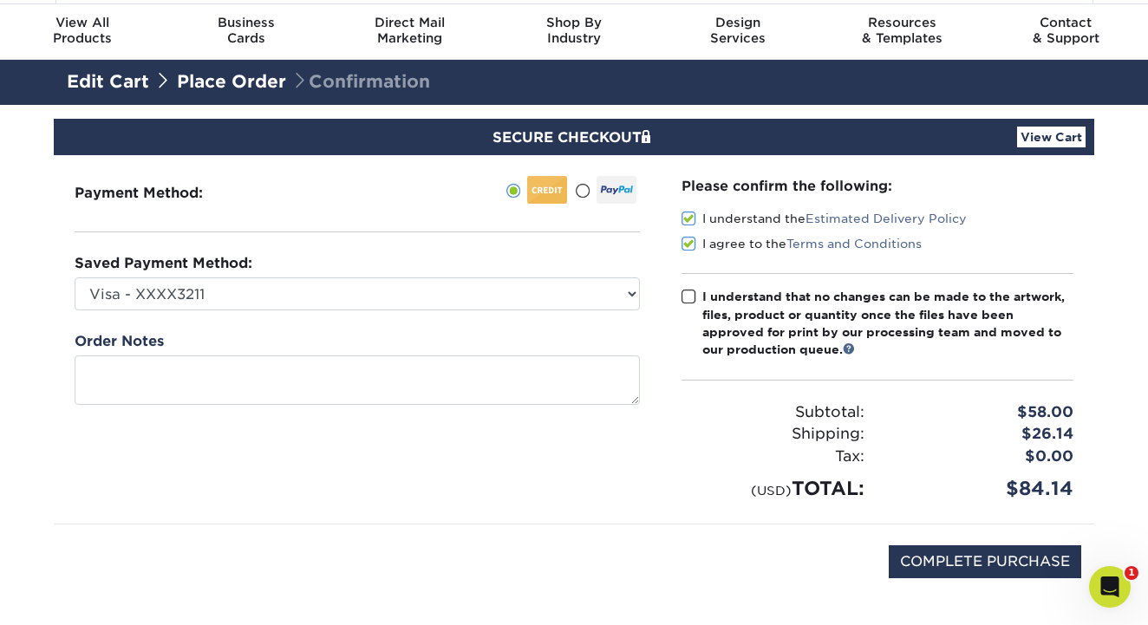
click at [0, 0] on input "I understand that no changes can be made to the artwork, files, product or quan…" at bounding box center [0, 0] width 0 height 0
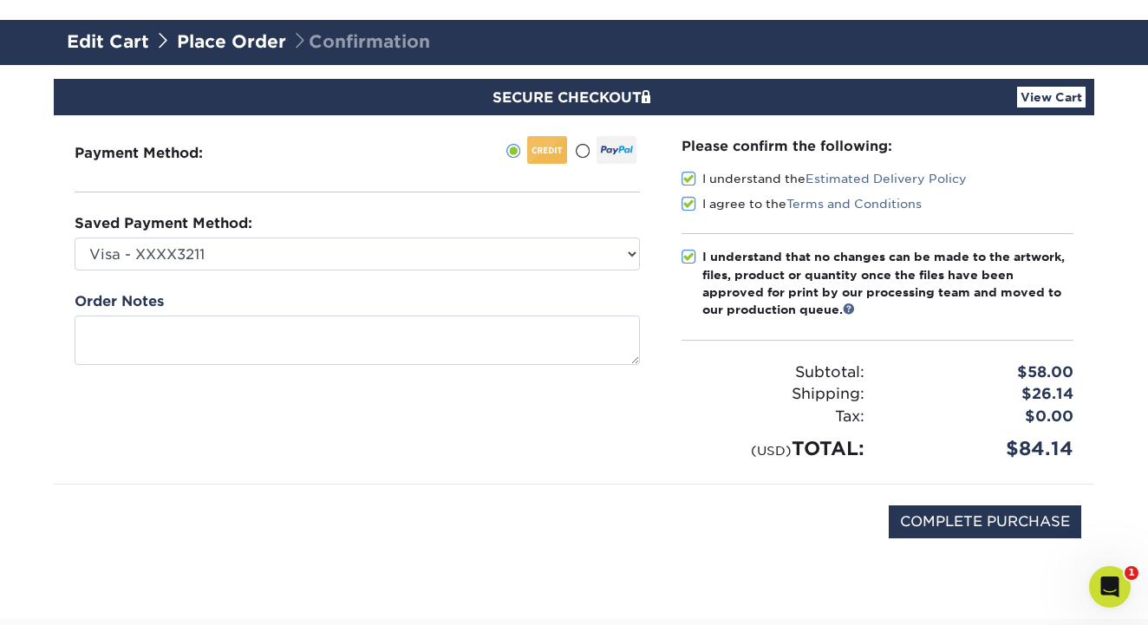
scroll to position [95, 0]
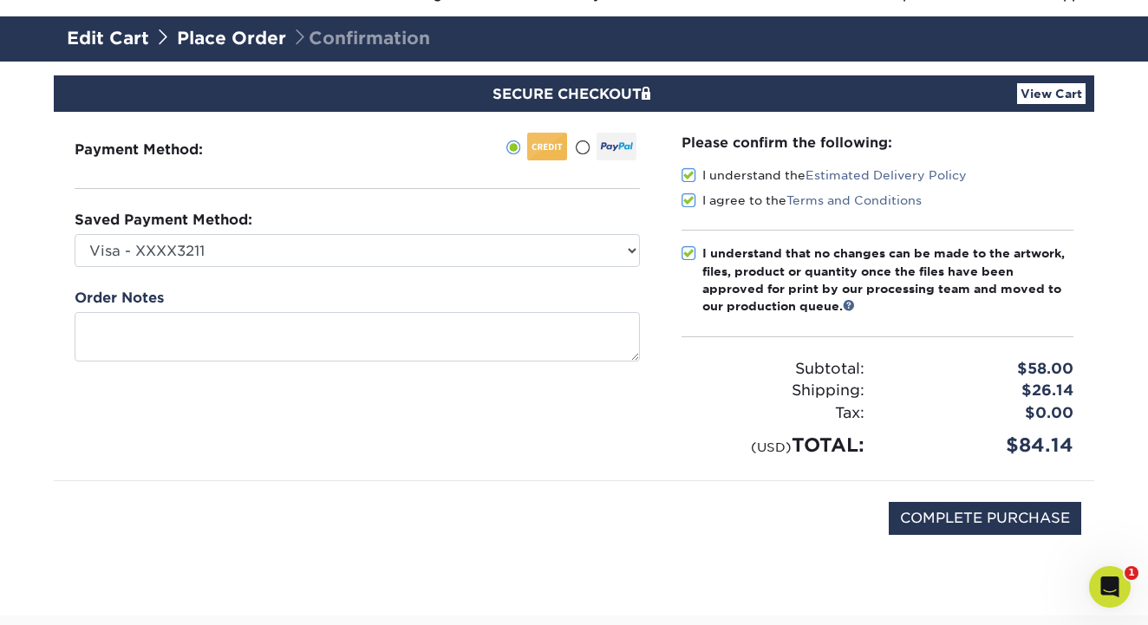
click at [1050, 91] on link "View Cart" at bounding box center [1051, 93] width 69 height 21
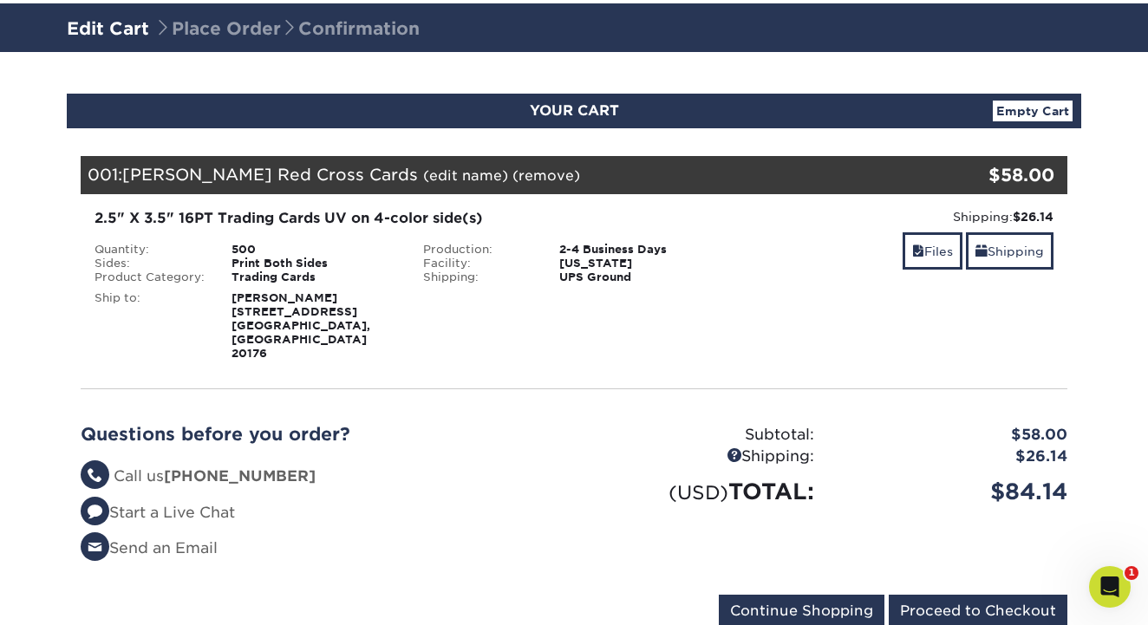
scroll to position [100, 0]
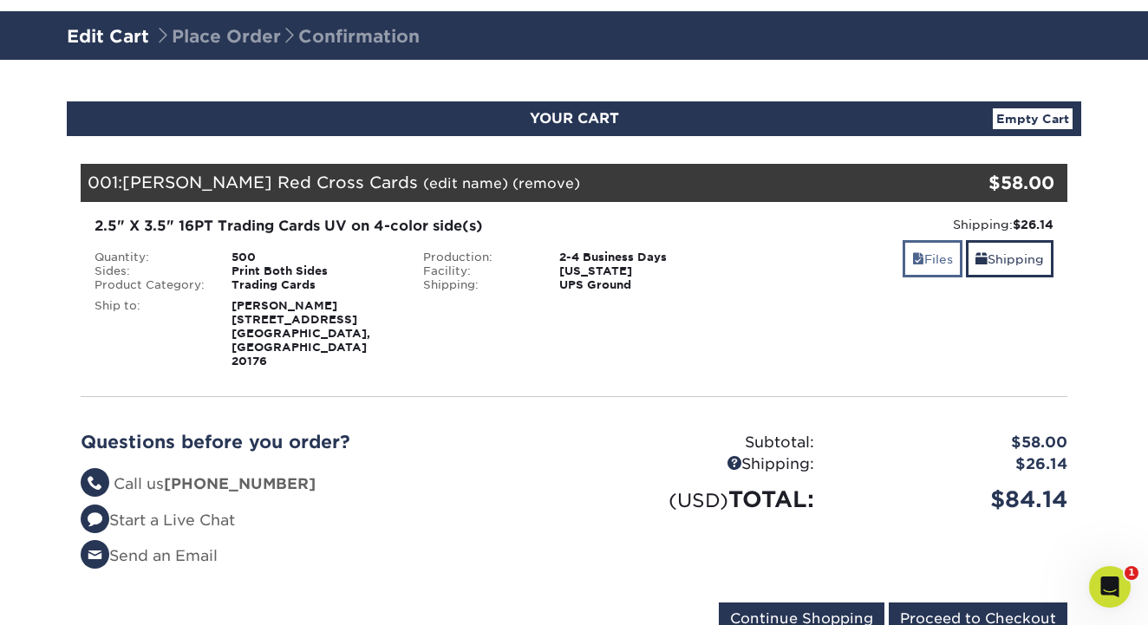
click at [929, 253] on link "Files" at bounding box center [933, 258] width 60 height 37
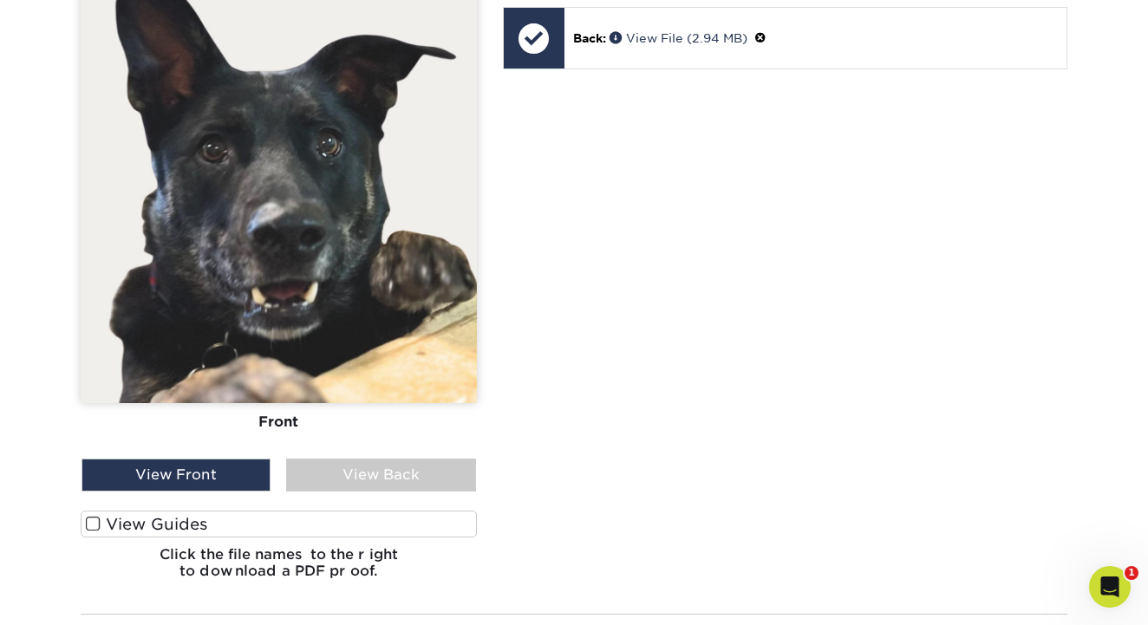
scroll to position [658, 0]
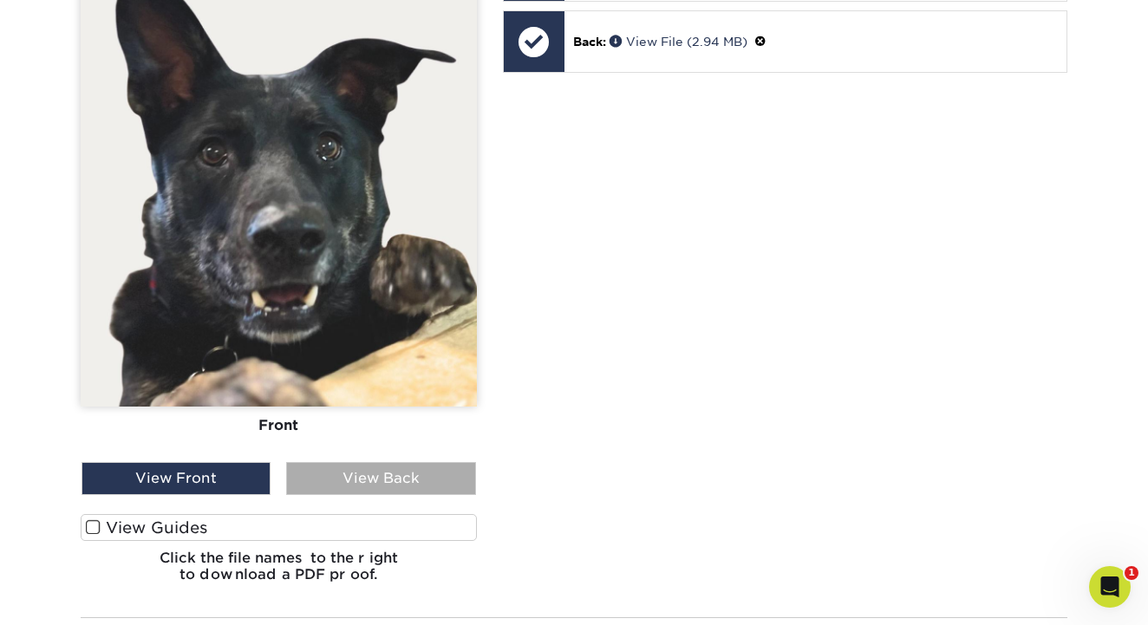
click at [400, 462] on div "View Back" at bounding box center [380, 478] width 189 height 33
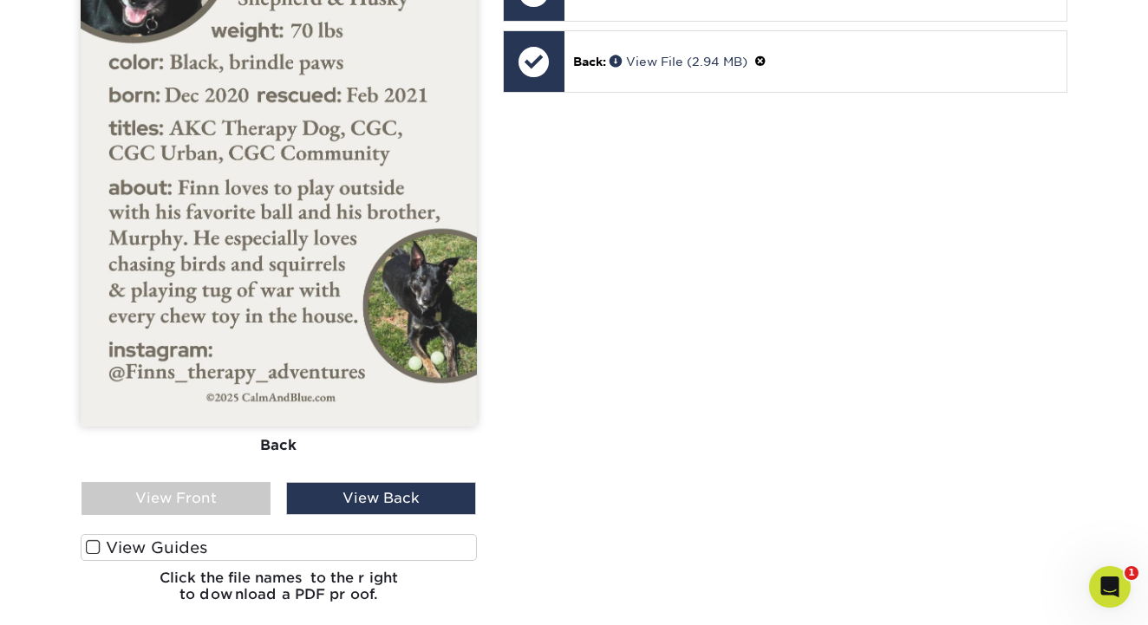
scroll to position [613, 0]
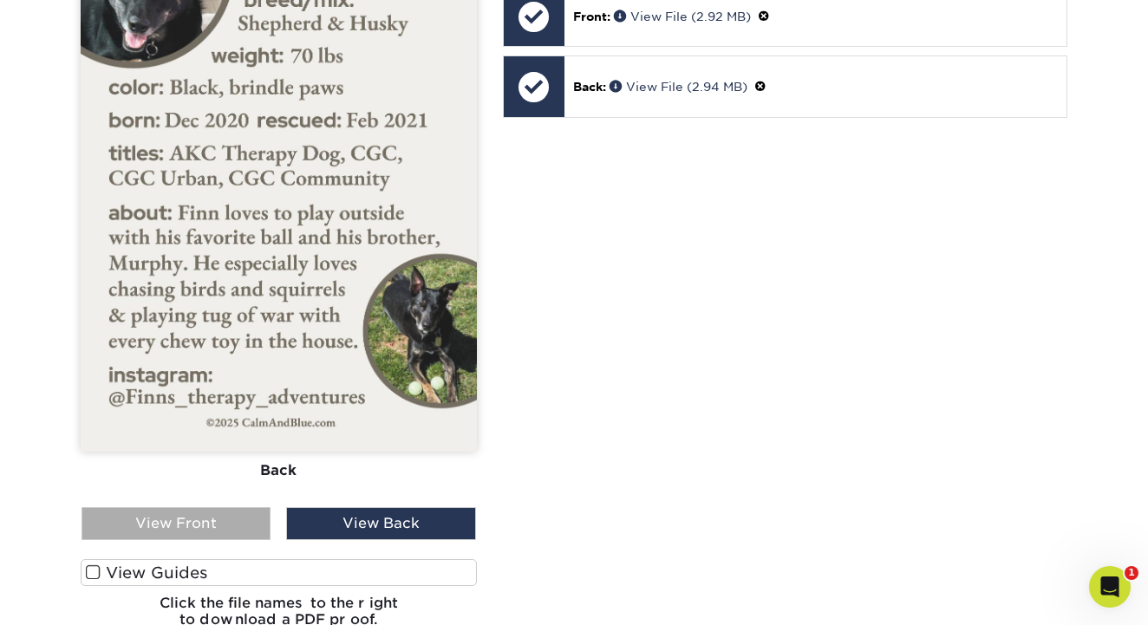
click at [208, 507] on div "View Front" at bounding box center [176, 523] width 189 height 33
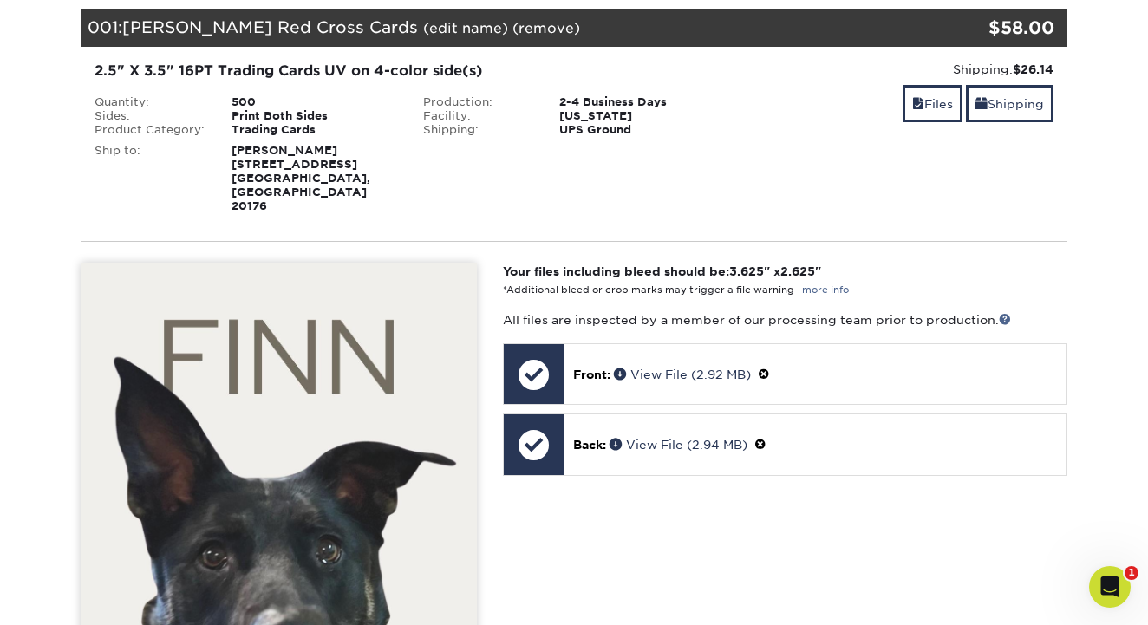
scroll to position [243, 0]
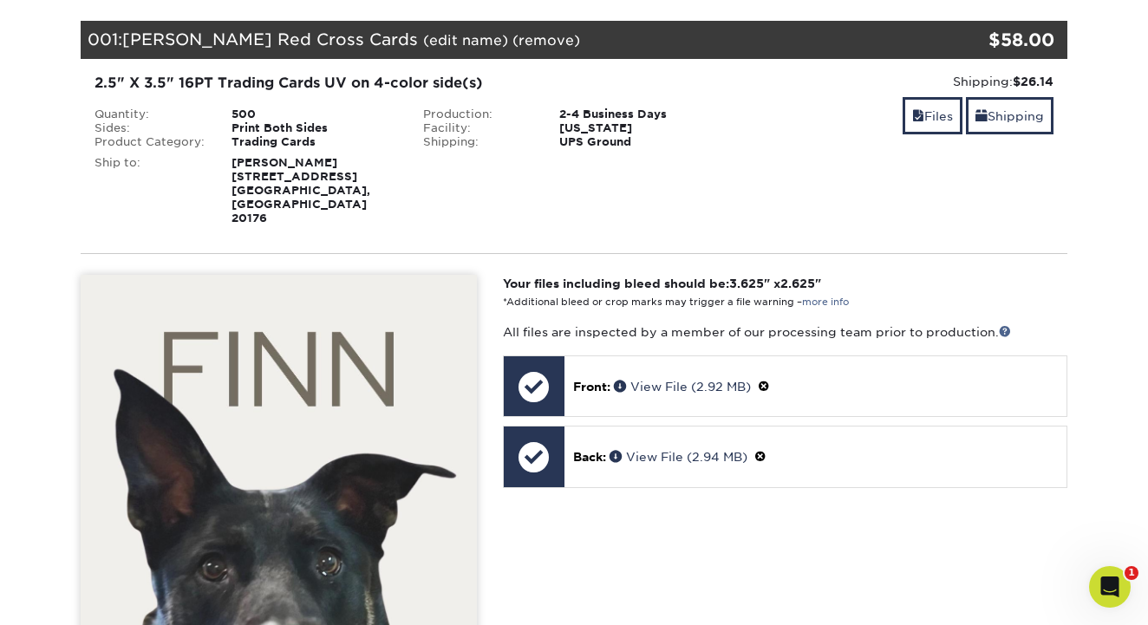
click at [423, 42] on link "(edit name)" at bounding box center [465, 40] width 85 height 16
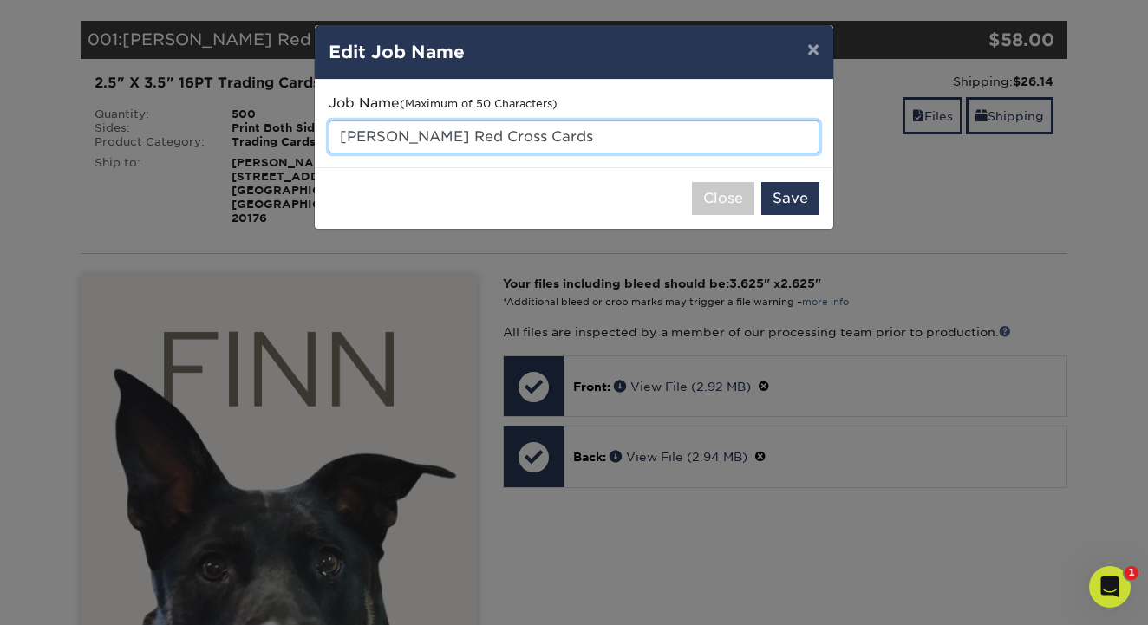
click at [372, 136] on input "[PERSON_NAME] Red Cross Cards" at bounding box center [574, 137] width 491 height 33
type input "[PERSON_NAME] Red Cross Cards"
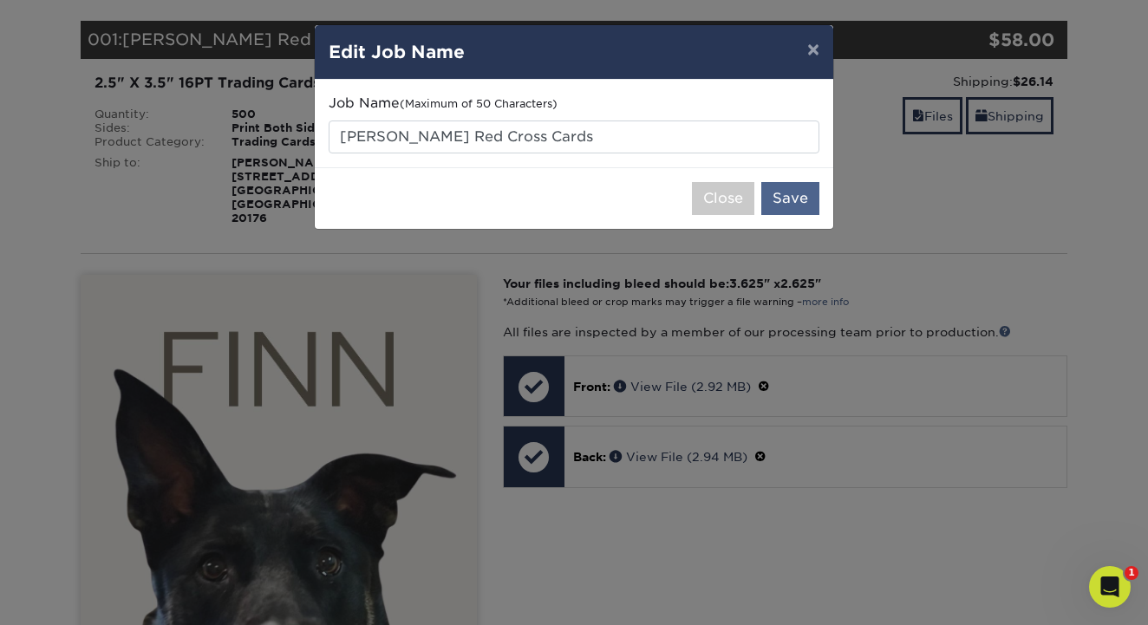
click at [794, 198] on button "Save" at bounding box center [790, 198] width 58 height 33
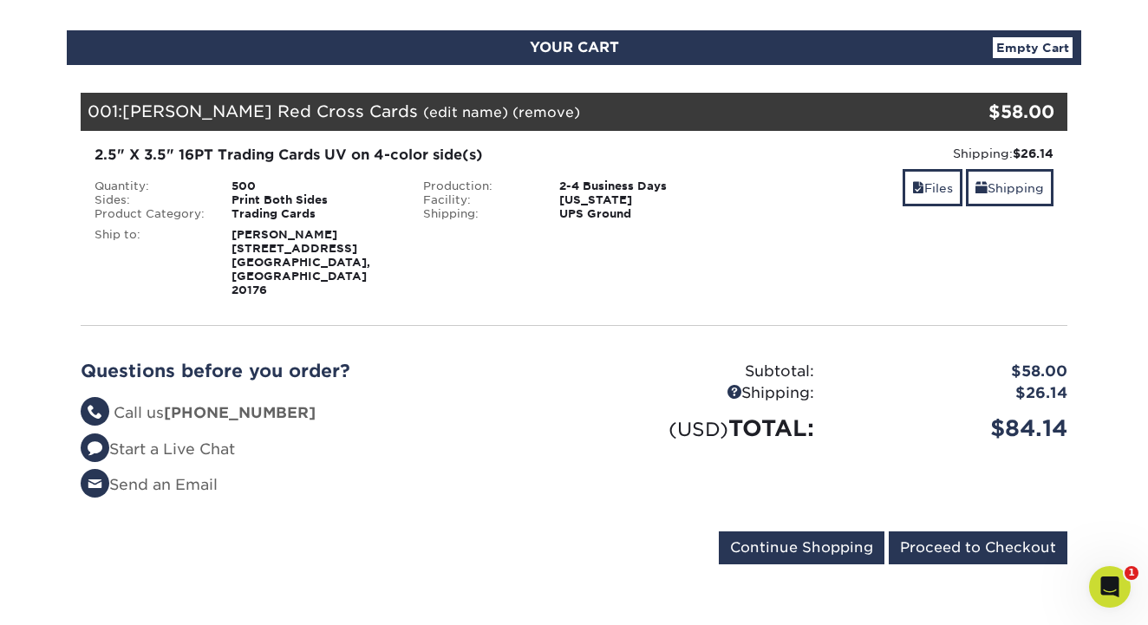
scroll to position [186, 0]
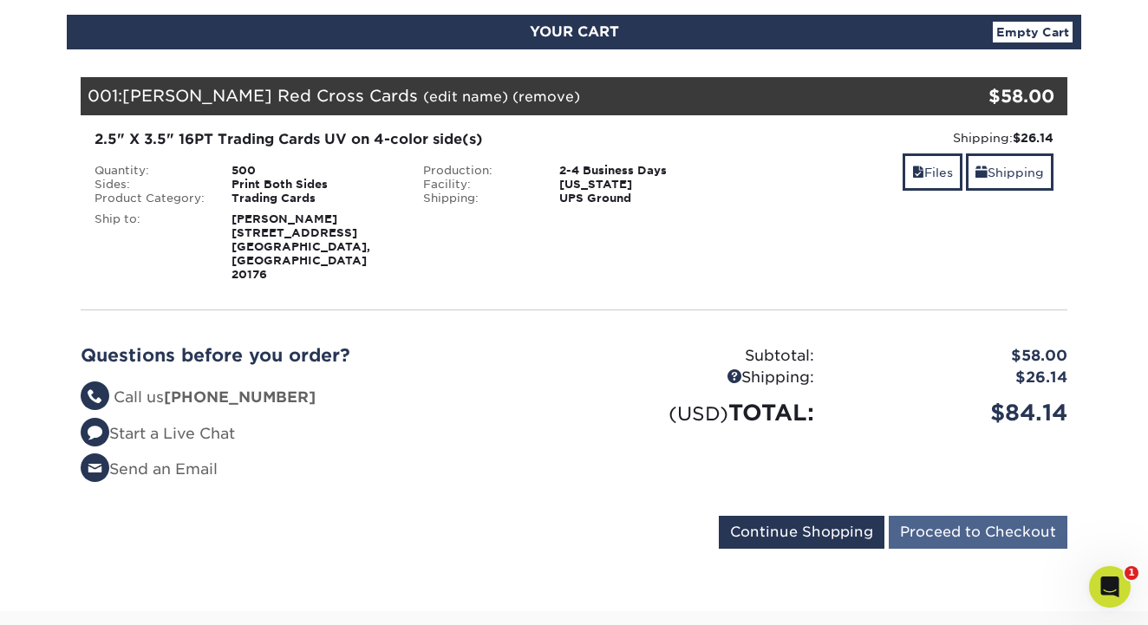
click at [988, 516] on input "Proceed to Checkout" at bounding box center [978, 532] width 179 height 33
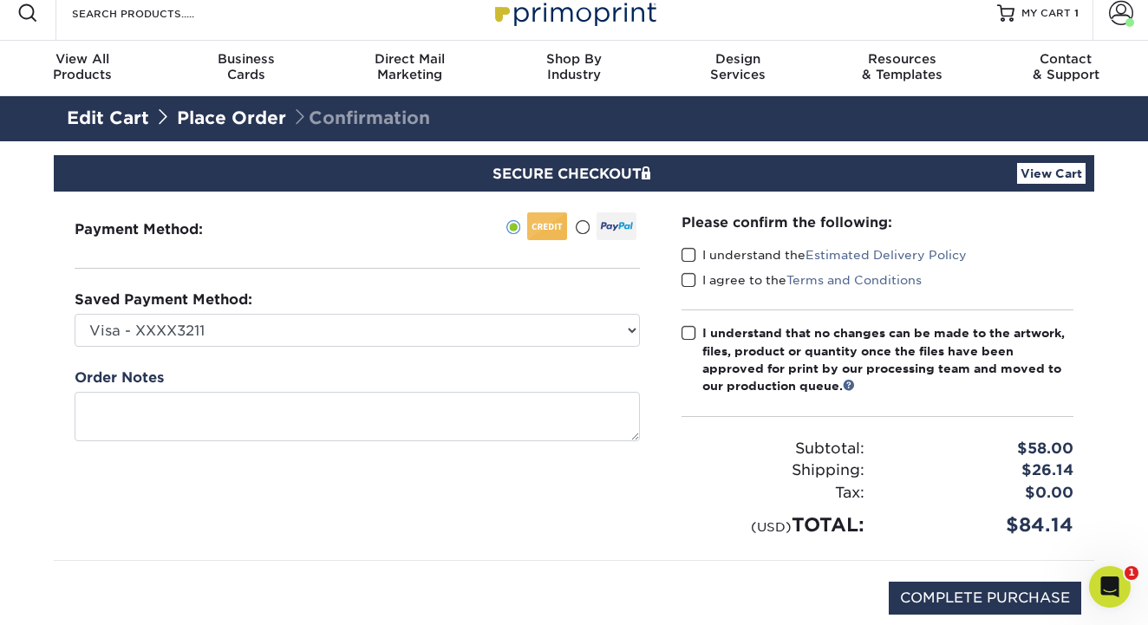
scroll to position [54, 0]
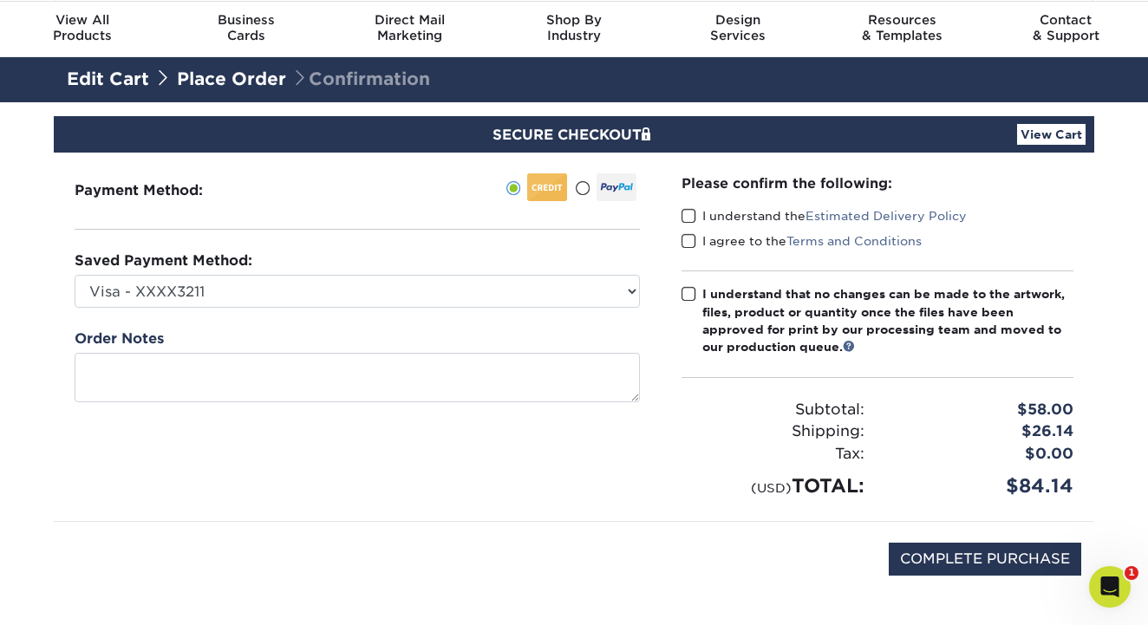
click at [690, 214] on span at bounding box center [689, 216] width 15 height 16
click at [0, 0] on input "I understand the Estimated Delivery Policy" at bounding box center [0, 0] width 0 height 0
click at [691, 238] on span at bounding box center [689, 241] width 15 height 16
click at [0, 0] on input "I agree to the Terms and Conditions" at bounding box center [0, 0] width 0 height 0
click at [689, 295] on span at bounding box center [689, 294] width 15 height 16
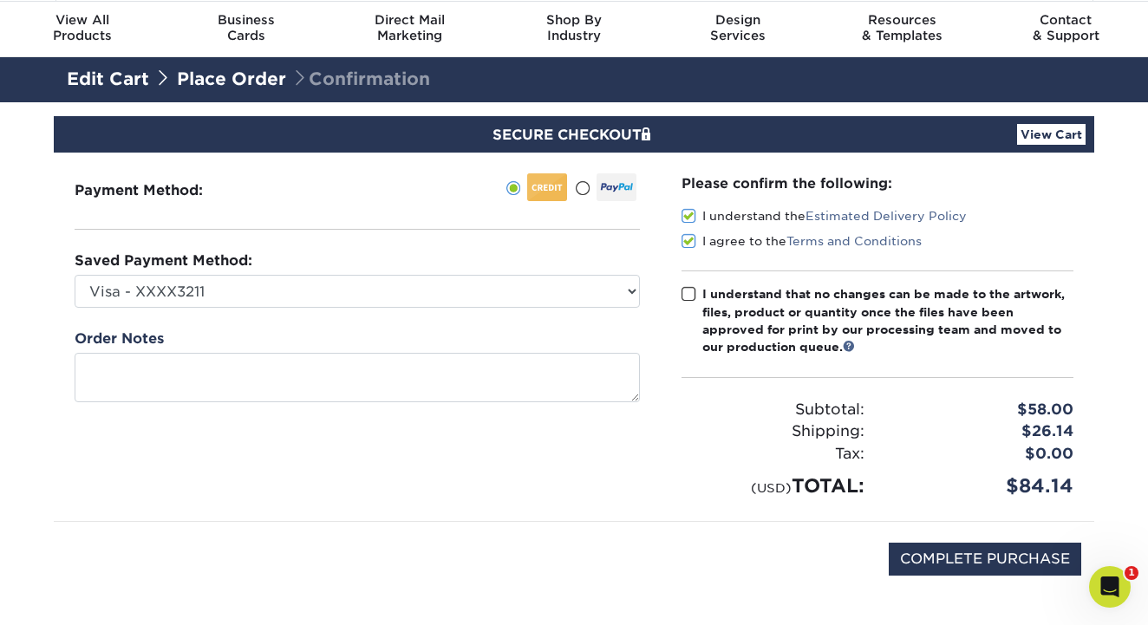
click at [0, 0] on input "I understand that no changes can be made to the artwork, files, product or quan…" at bounding box center [0, 0] width 0 height 0
click at [1005, 557] on input "COMPLETE PURCHASE" at bounding box center [985, 559] width 193 height 33
type input "PROCESSING, PLEASE WAIT..."
